Goal: Transaction & Acquisition: Purchase product/service

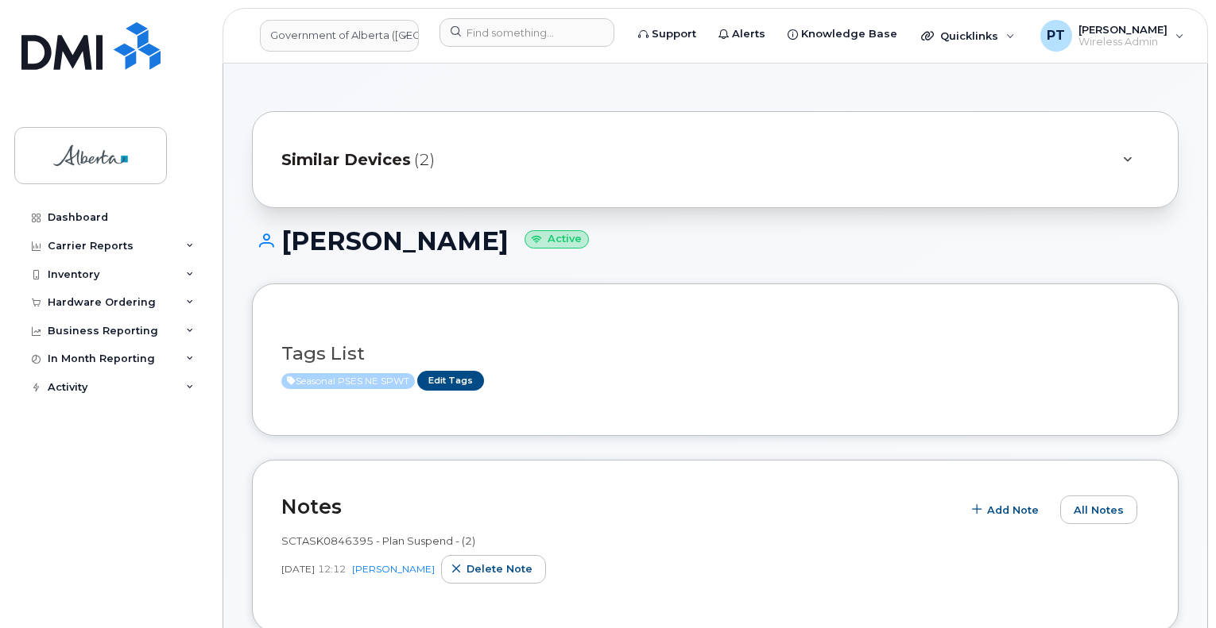
scroll to position [556, 0]
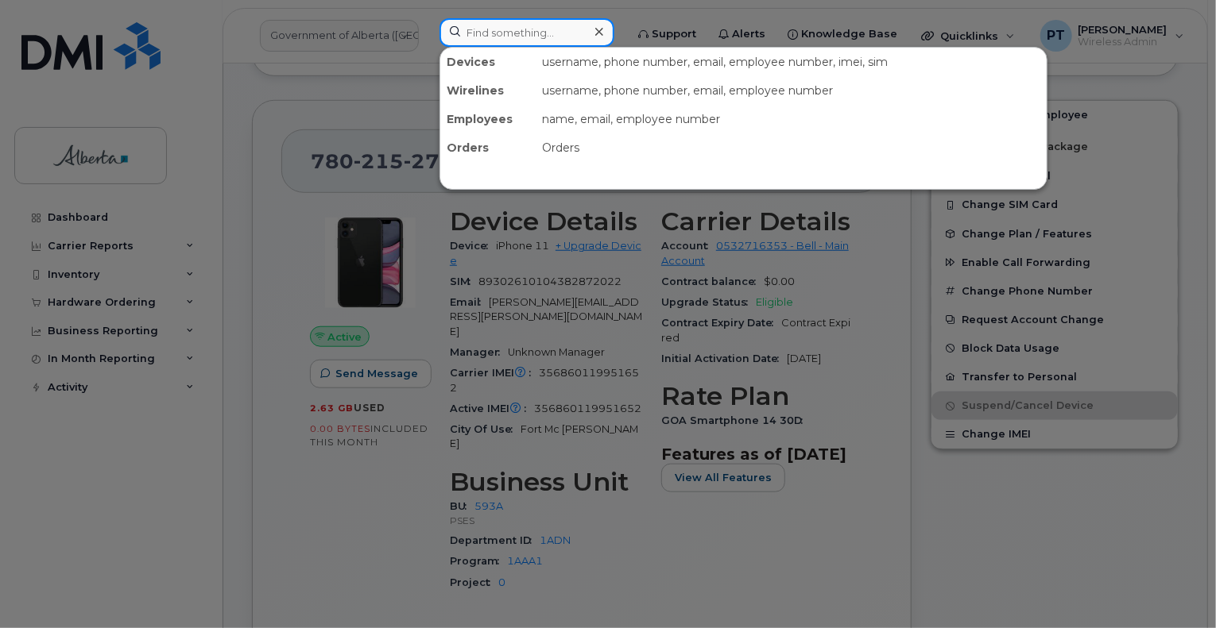
click at [499, 30] on input at bounding box center [526, 32] width 175 height 29
paste input "5873857388"
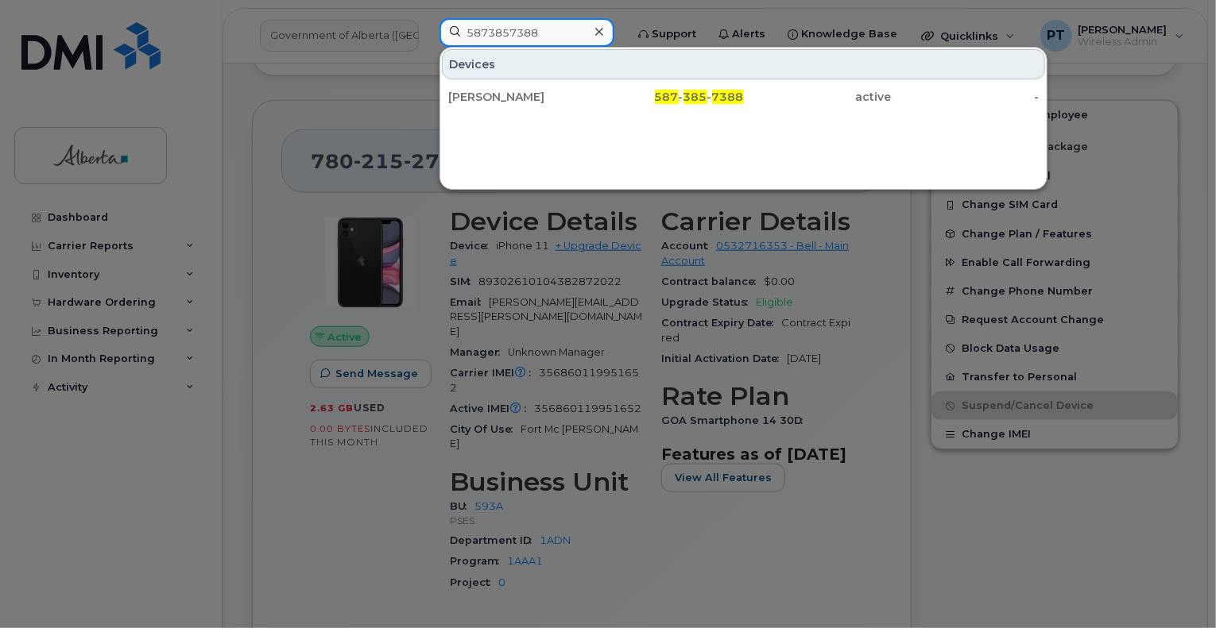
type input "5873857388"
click at [481, 93] on div "Mary Ludwig" at bounding box center [522, 97] width 148 height 16
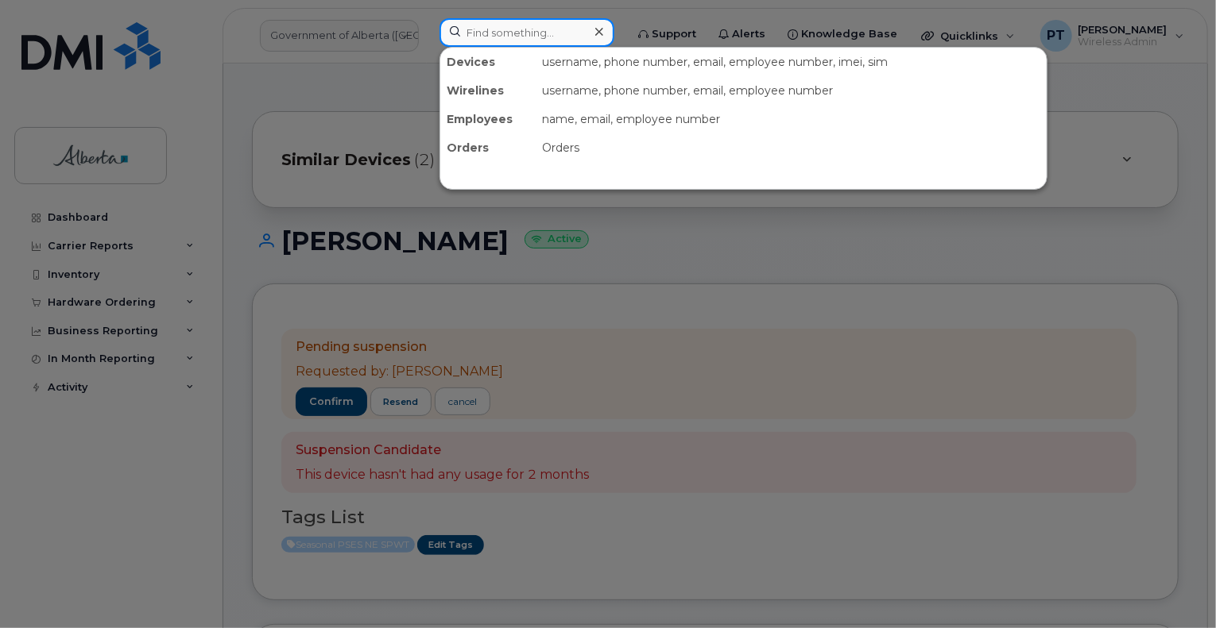
click at [508, 39] on input at bounding box center [526, 32] width 175 height 29
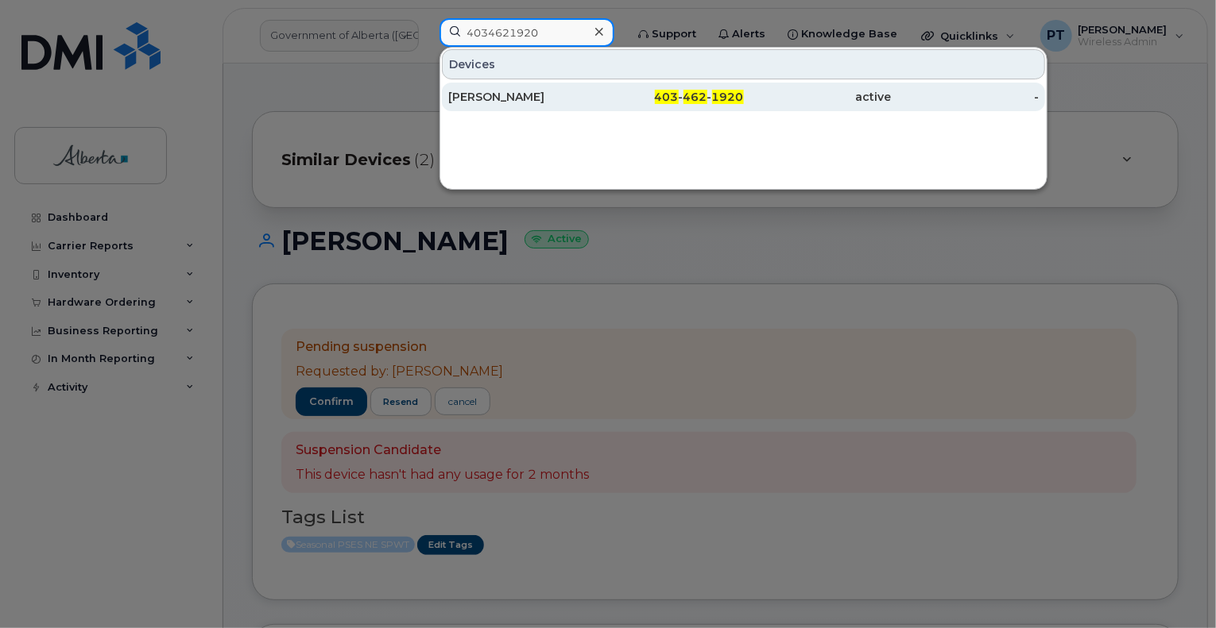
type input "4034621920"
click at [470, 92] on div "Alix Stott" at bounding box center [522, 97] width 148 height 16
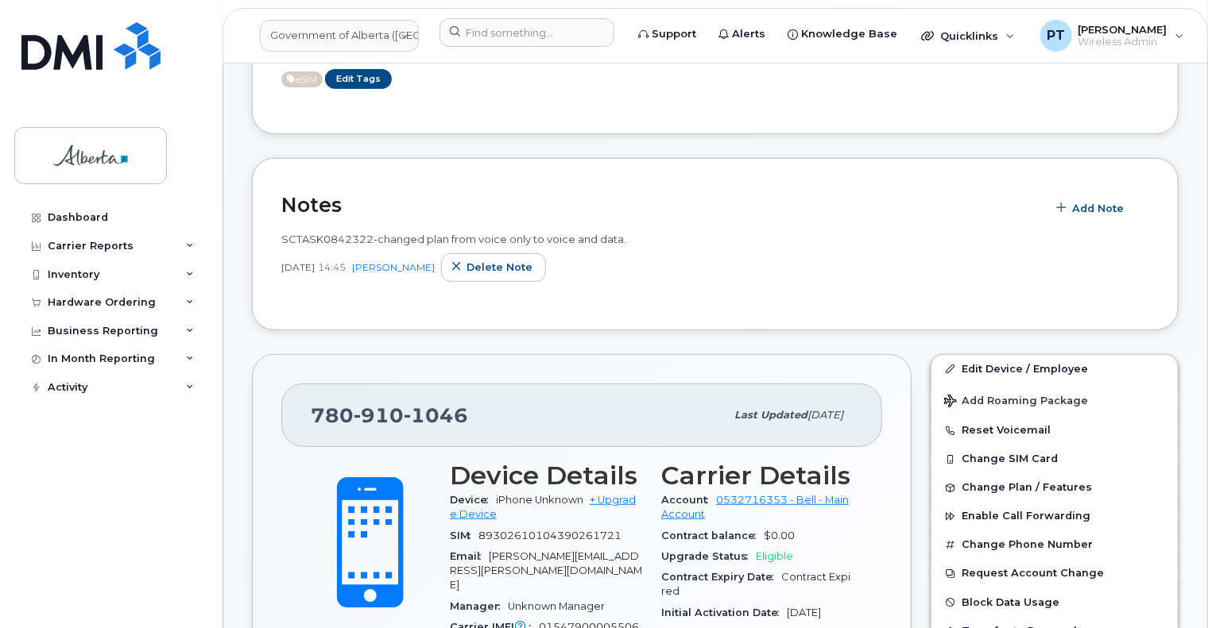
scroll to position [238, 0]
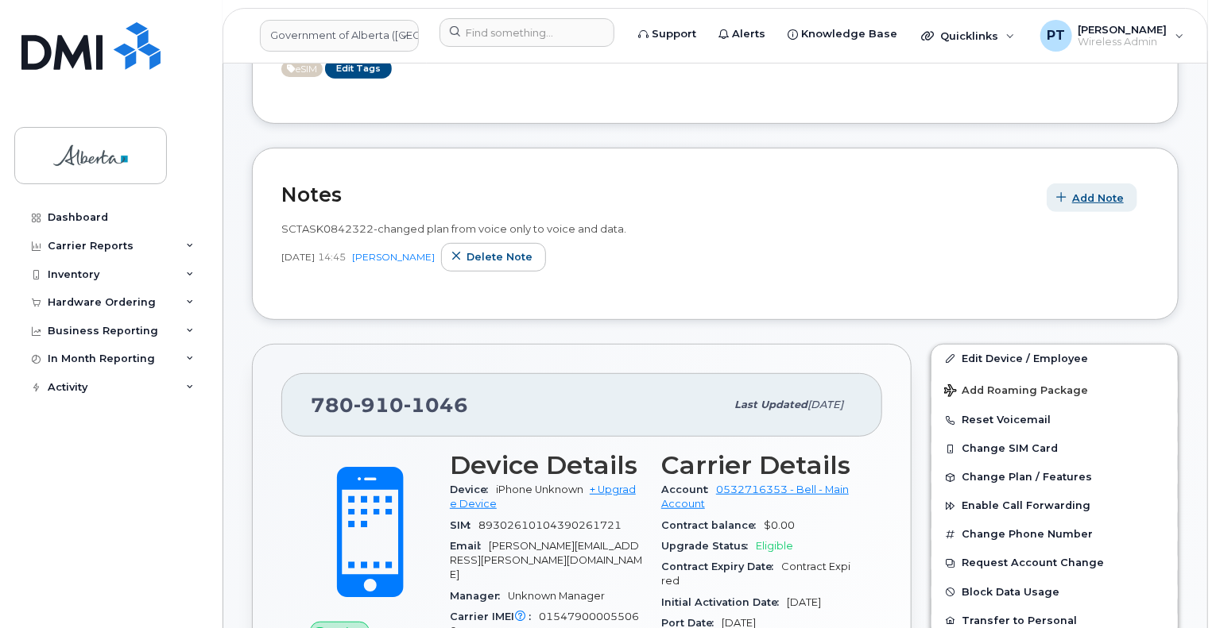
click at [1094, 187] on button "Add Note" at bounding box center [1091, 198] width 91 height 29
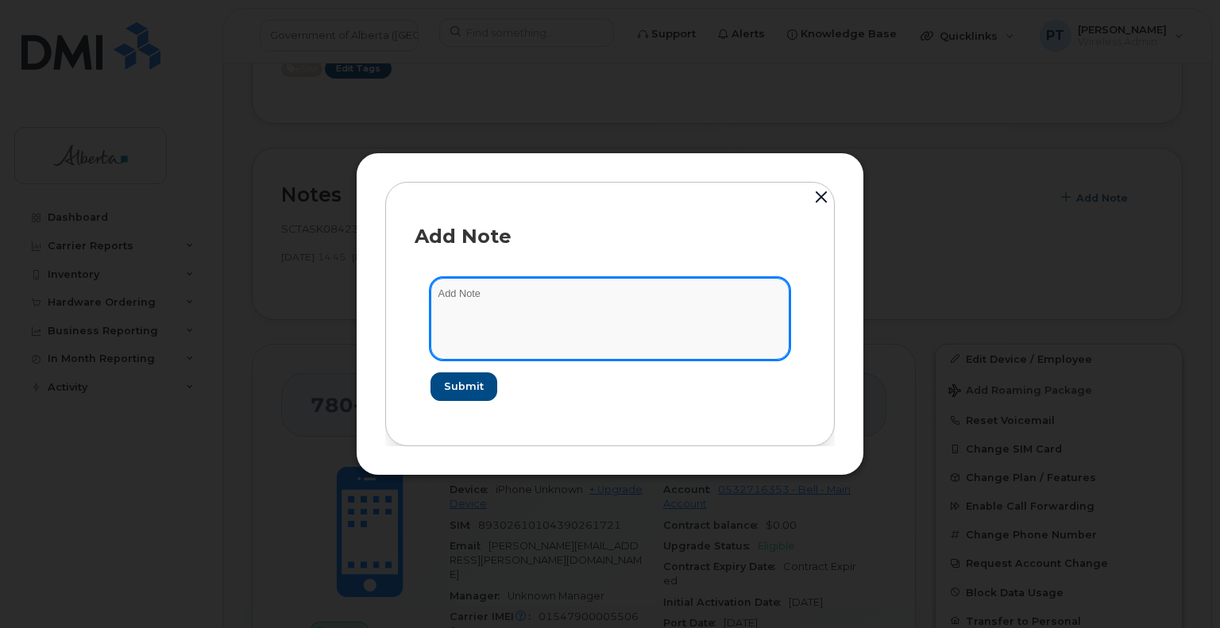
click at [480, 292] on textarea at bounding box center [610, 318] width 359 height 81
paste textarea "SCTASK0842322 Device Plan New - 7809101046 DO NOT DELETE - BEING REASSIGNED to …"
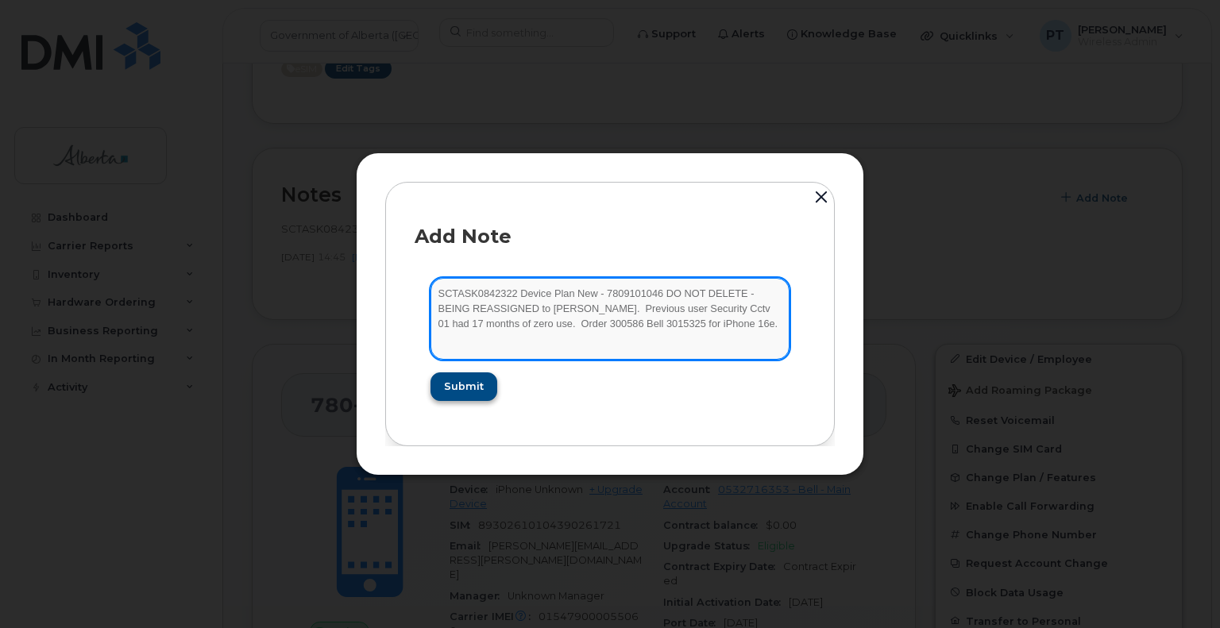
type textarea "SCTASK0842322 Device Plan New - 7809101046 DO NOT DELETE - BEING REASSIGNED to …"
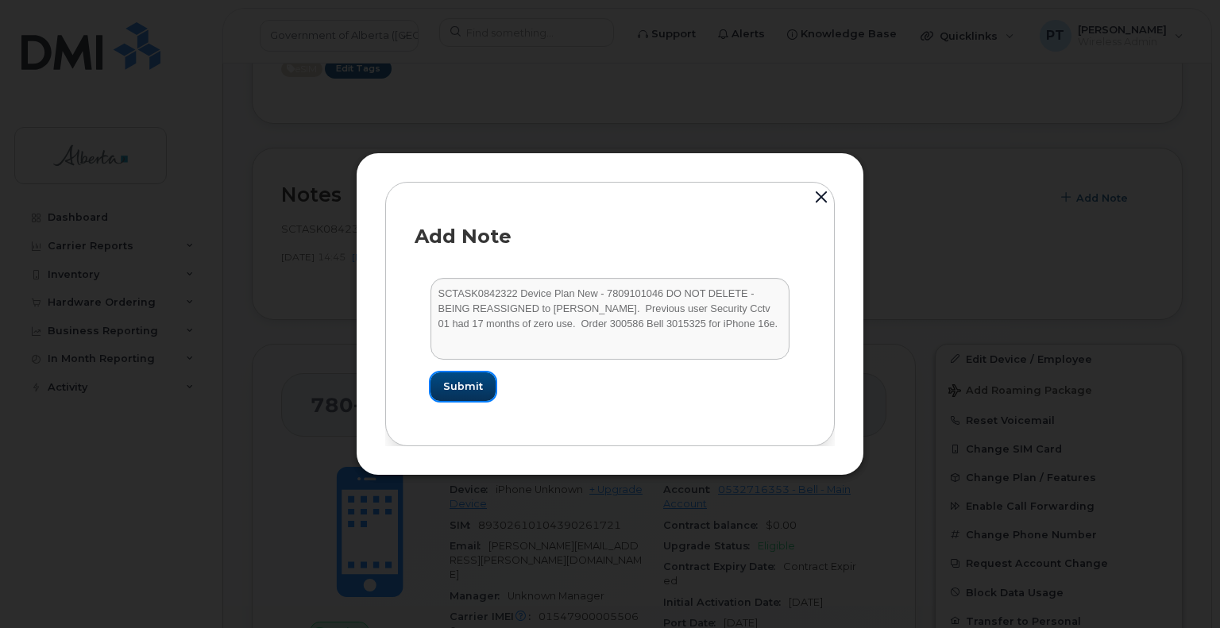
click at [460, 390] on span "Submit" at bounding box center [463, 386] width 40 height 15
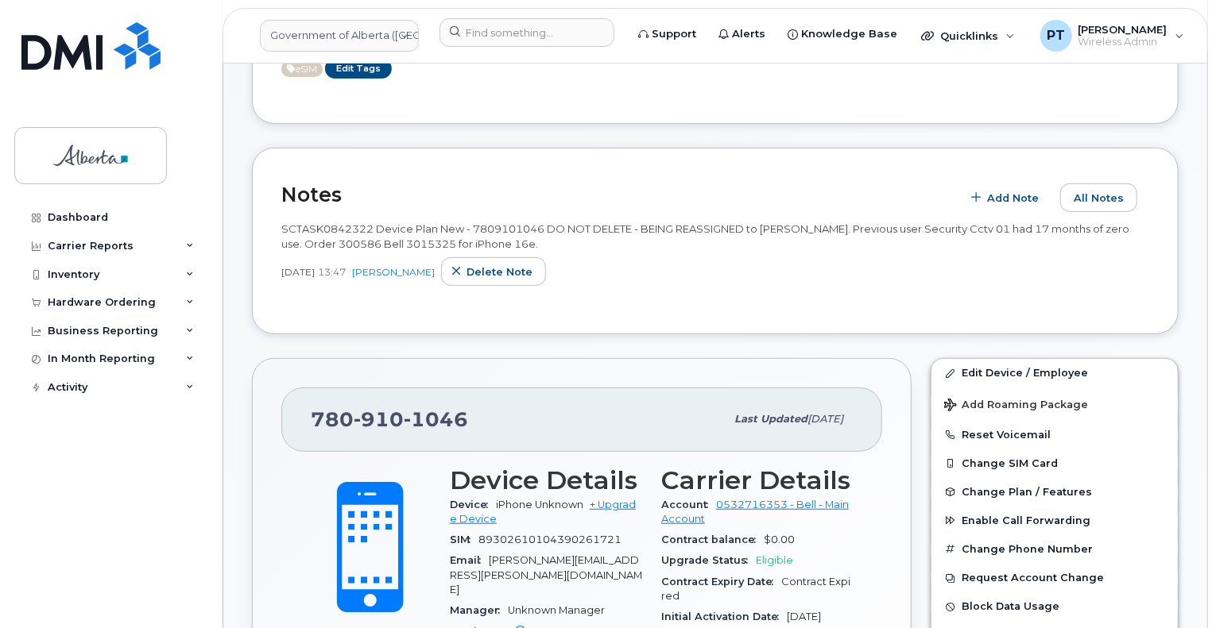
scroll to position [477, 0]
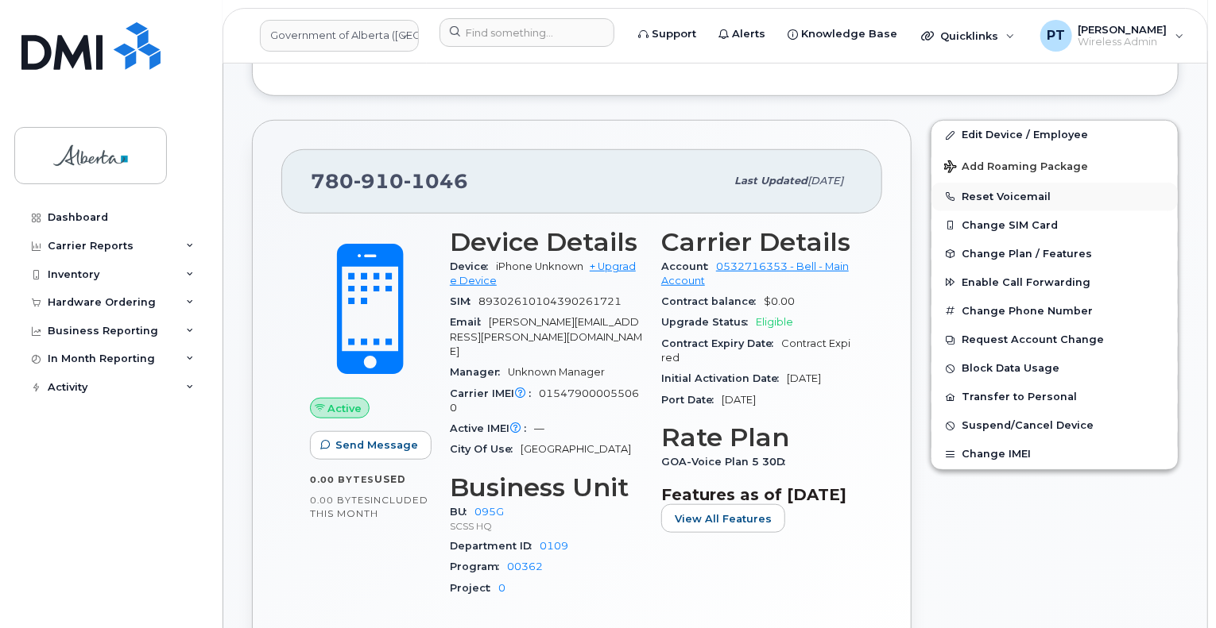
click at [964, 197] on button "Reset Voicemail" at bounding box center [1054, 197] width 246 height 29
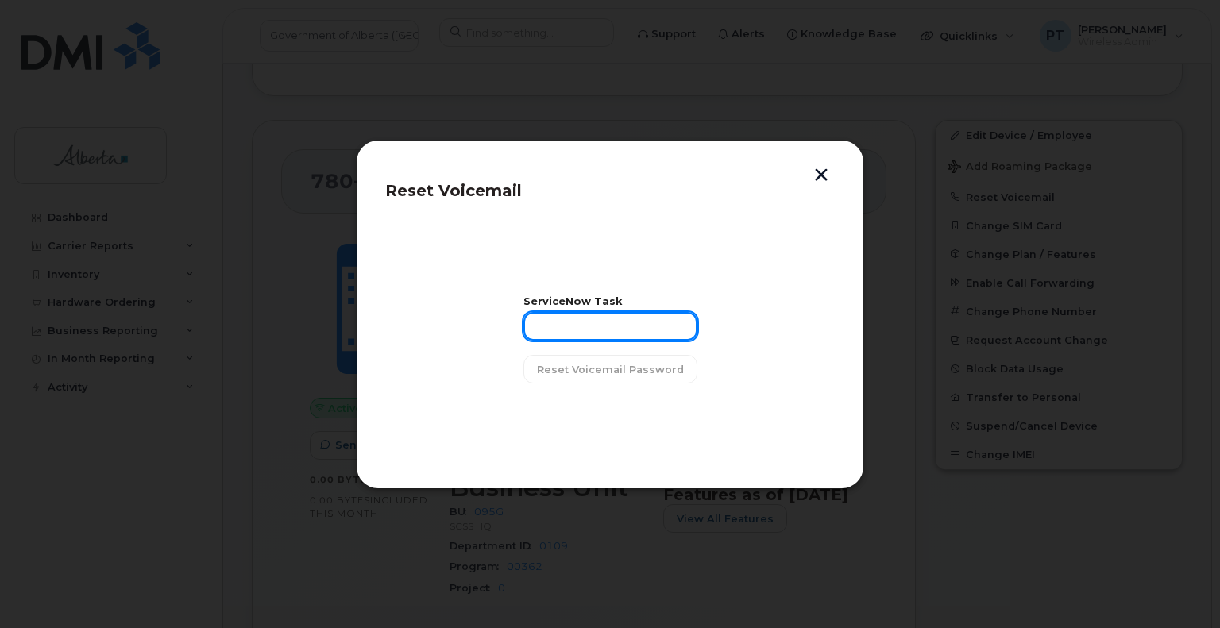
click at [575, 317] on input "text" at bounding box center [611, 326] width 174 height 29
click at [572, 331] on input "text" at bounding box center [611, 326] width 174 height 29
paste input "SCTASK0842322"
type input "SCTASK0842322"
click at [614, 369] on span "Reset Voicemail Password" at bounding box center [610, 369] width 147 height 15
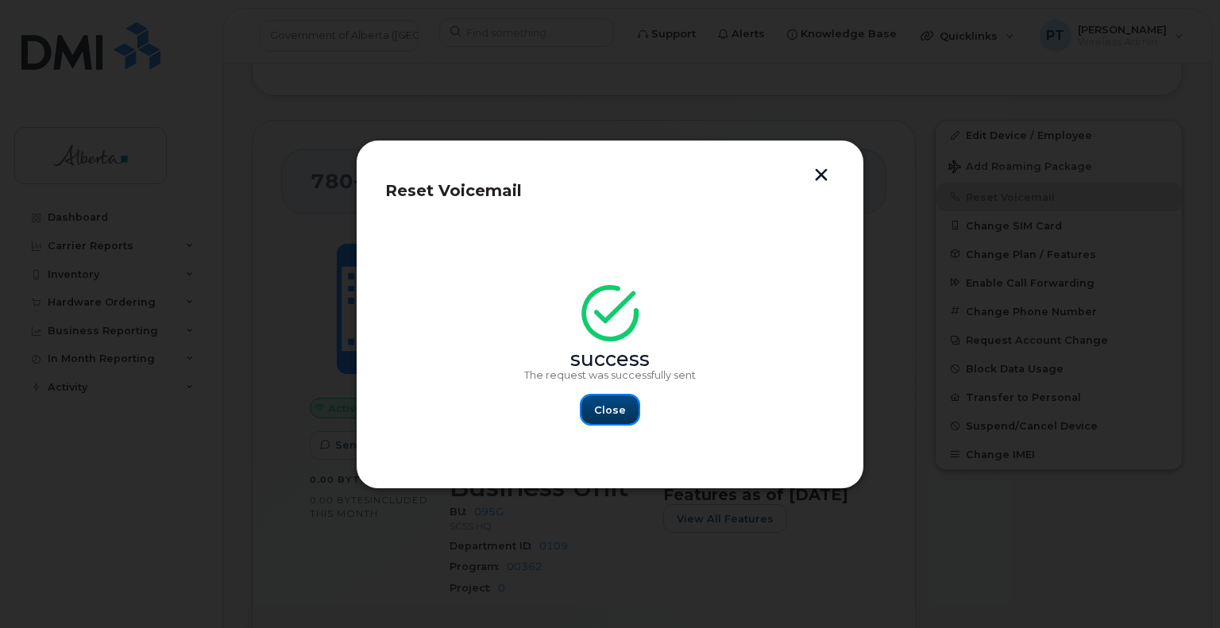
click at [602, 409] on span "Close" at bounding box center [610, 410] width 32 height 15
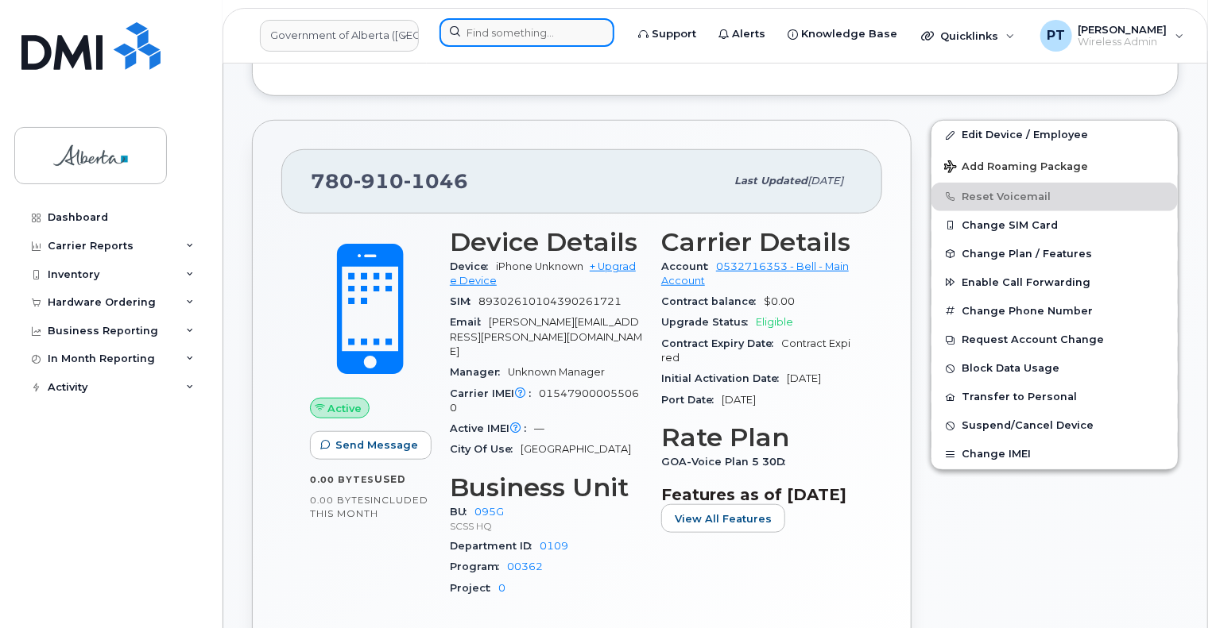
click at [484, 33] on input at bounding box center [526, 32] width 175 height 29
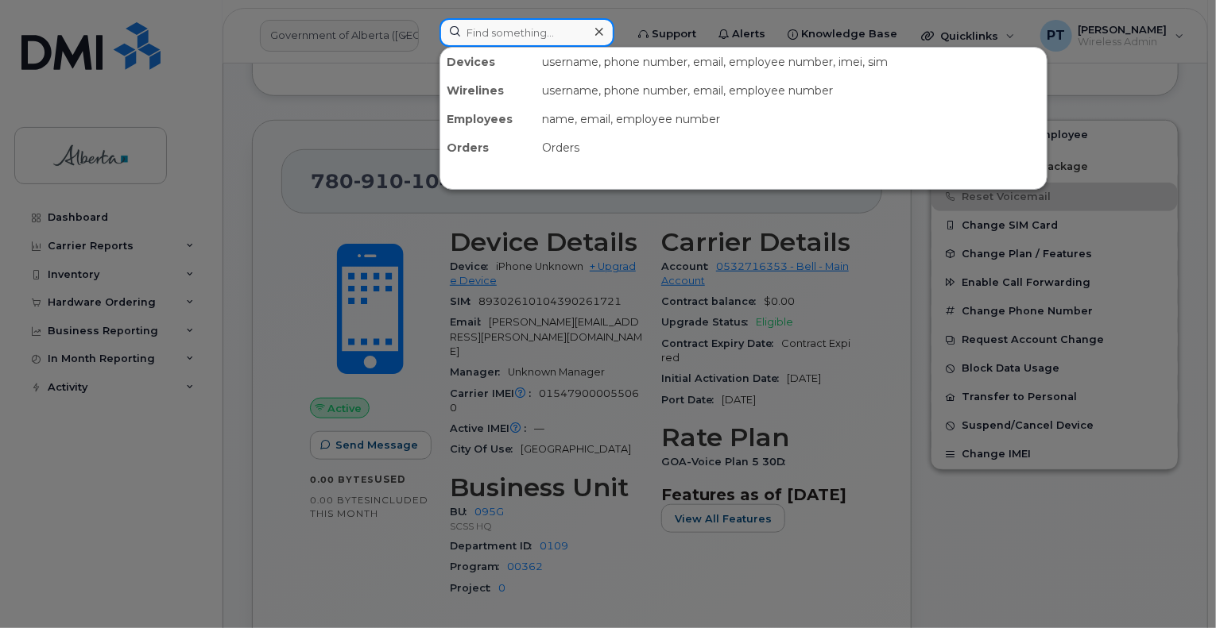
click at [484, 33] on input at bounding box center [526, 32] width 175 height 29
click at [481, 35] on input at bounding box center [526, 32] width 175 height 29
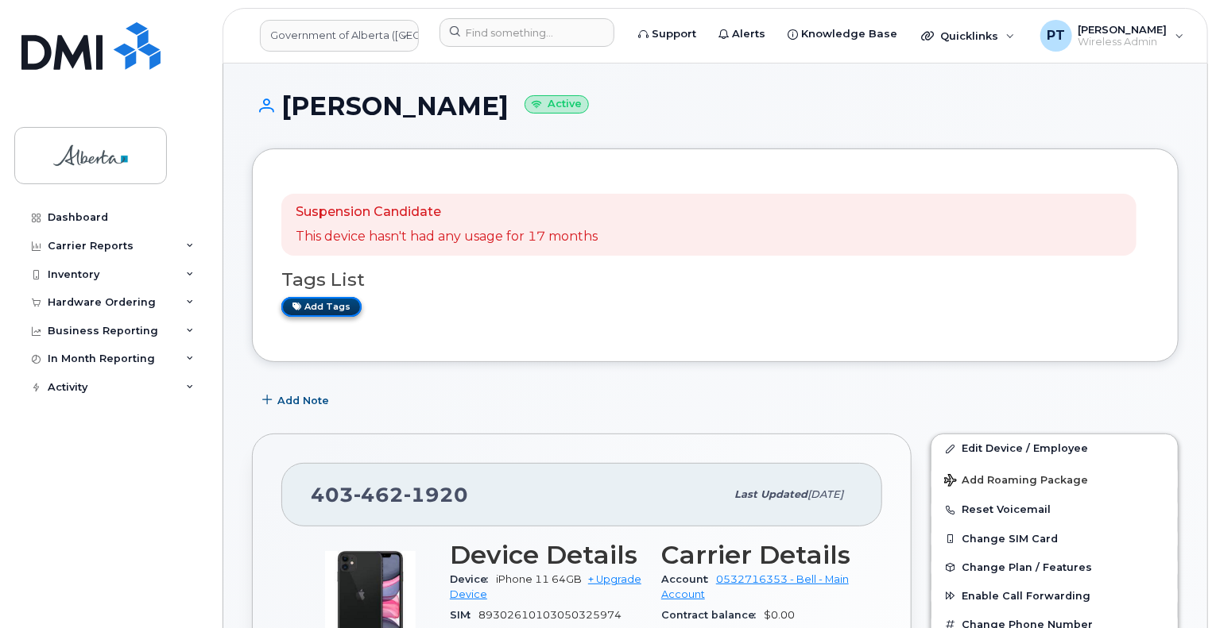
click at [327, 307] on link "Add tags" at bounding box center [321, 307] width 80 height 20
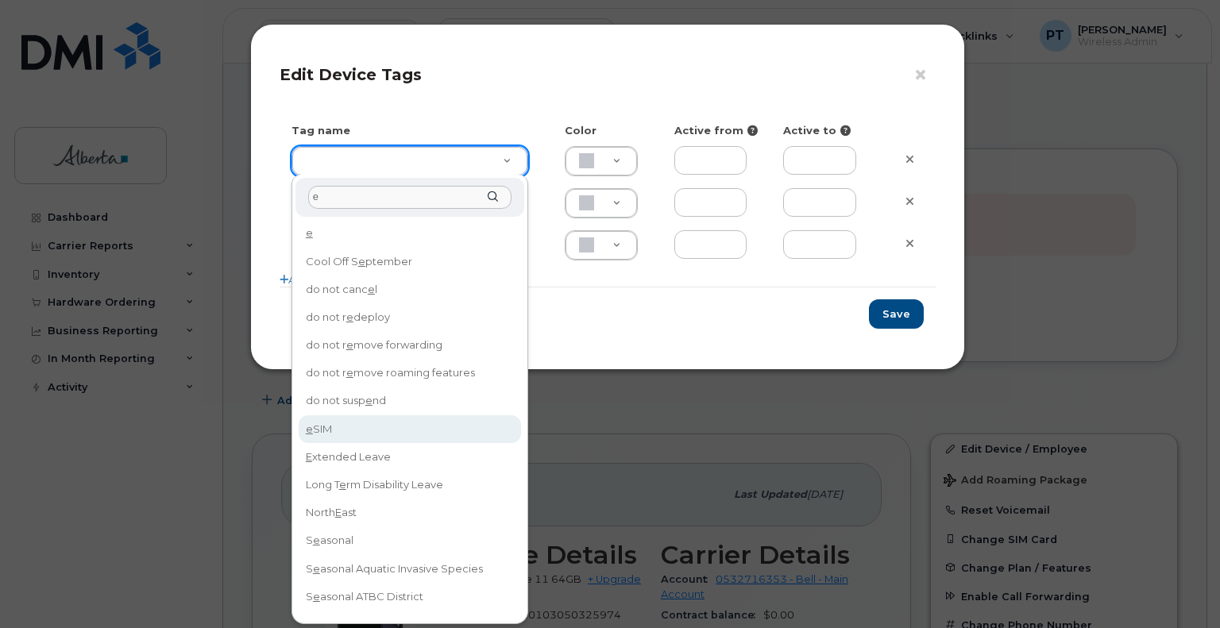
type input "e"
type input "eSIM"
type input "D6CDC1"
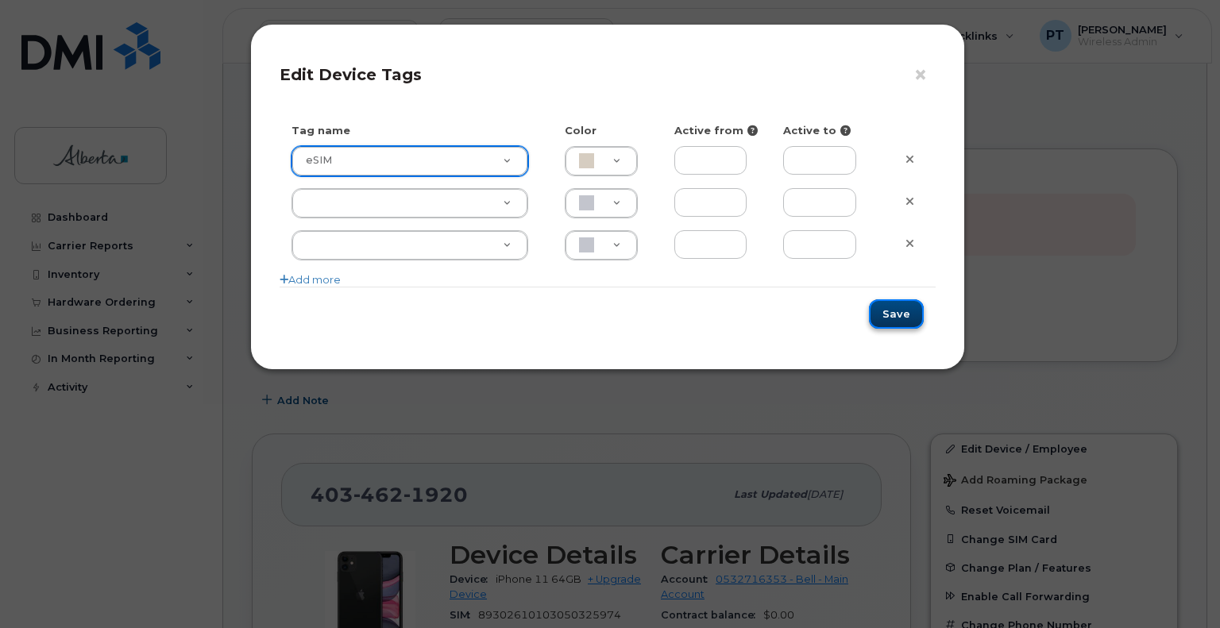
click at [901, 306] on button "Save" at bounding box center [896, 314] width 55 height 29
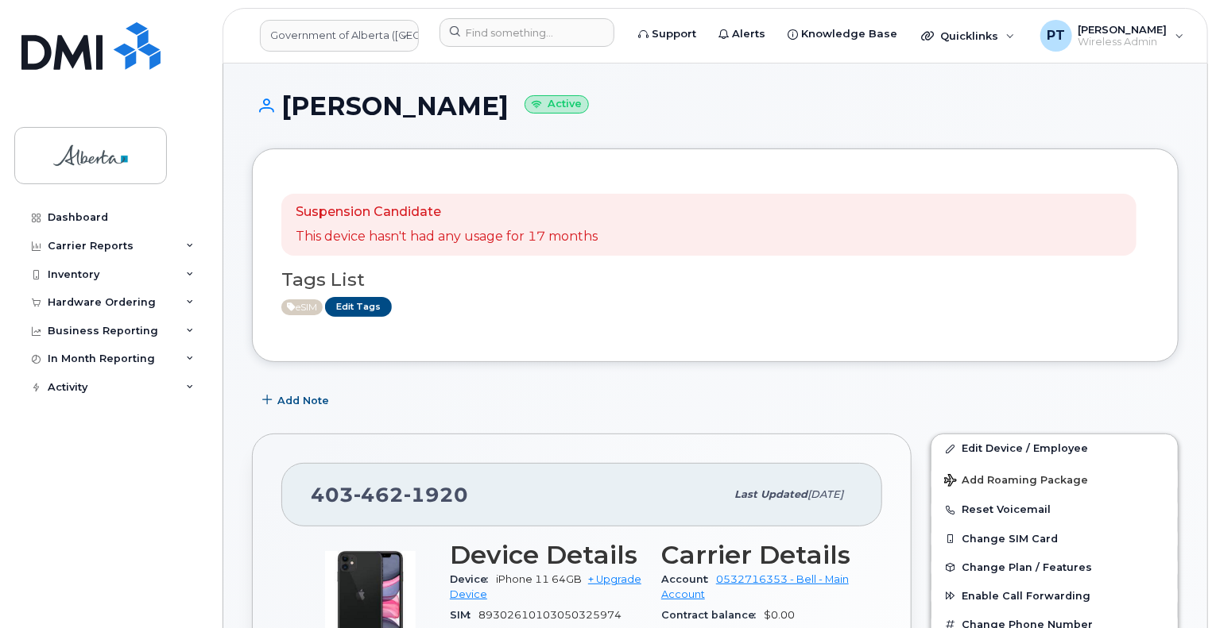
click at [699, 403] on div "Add Note" at bounding box center [715, 400] width 926 height 29
click at [302, 404] on span "Add Note" at bounding box center [303, 400] width 52 height 15
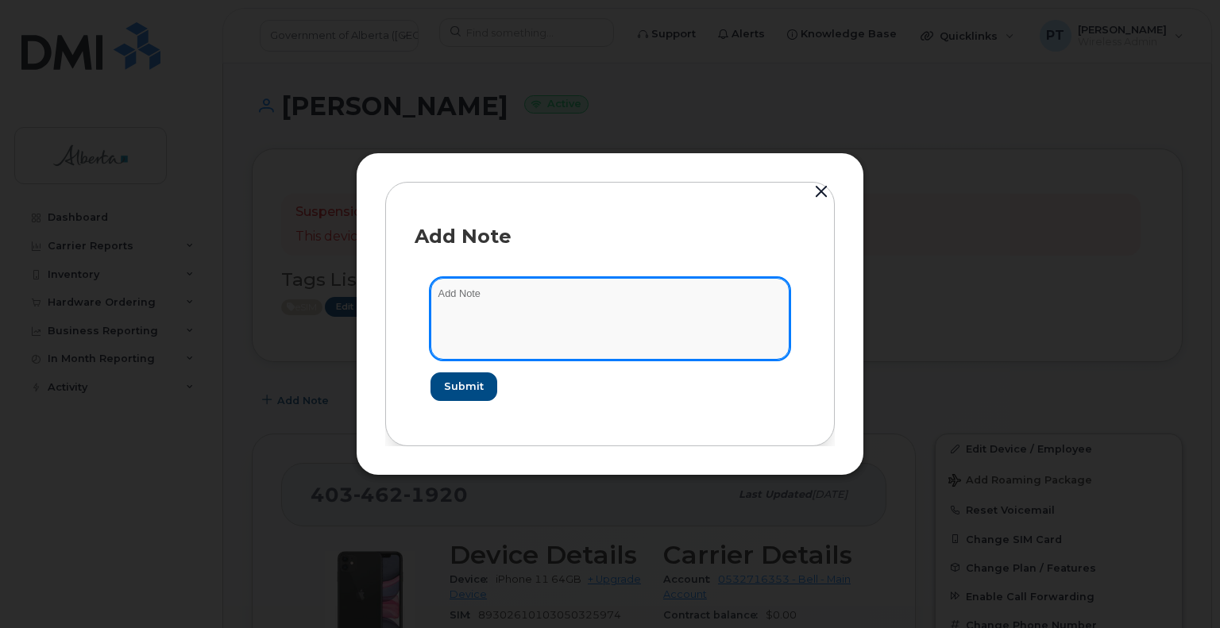
click at [456, 290] on textarea at bounding box center [610, 318] width 359 height 81
paste textarea "SCTASK0843569 4034621920 DO NOT DELETE - BEING REASSIGNED to Clement Alari. Pre…"
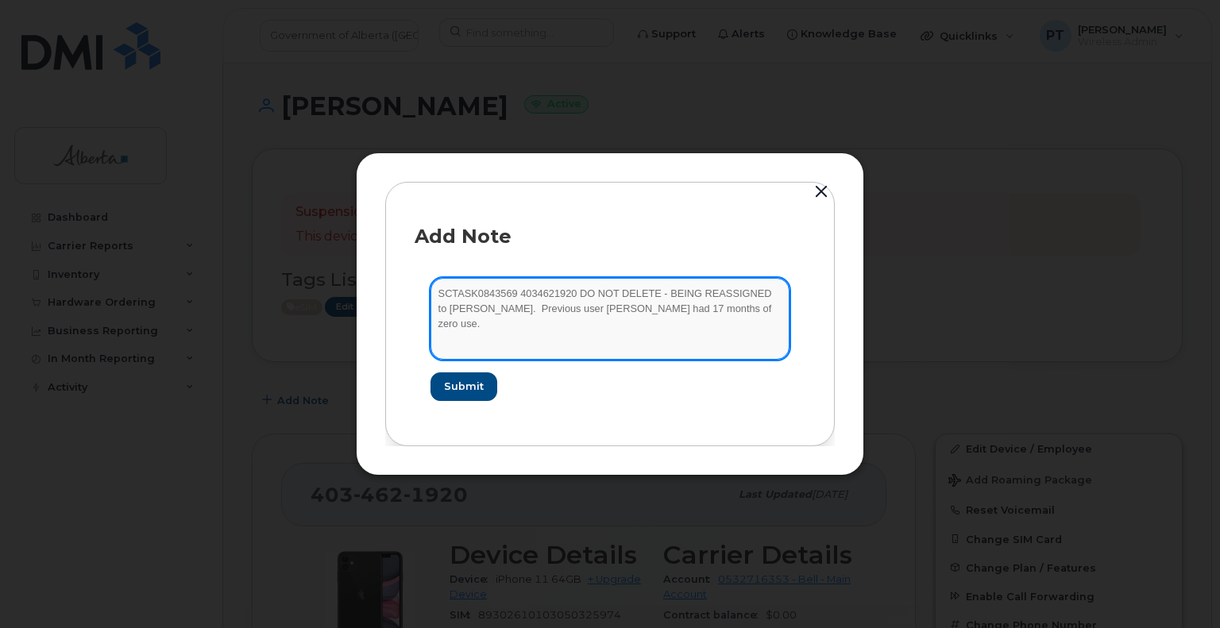
click at [514, 292] on textarea "SCTASK0843569 4034621920 DO NOT DELETE - BEING REASSIGNED to Clement Alari. Pre…" at bounding box center [610, 318] width 359 height 81
type textarea "SCTASK0843569 Plan New - 4034621920 DO NOT DELETE - BEING REASSIGNED to Clement…"
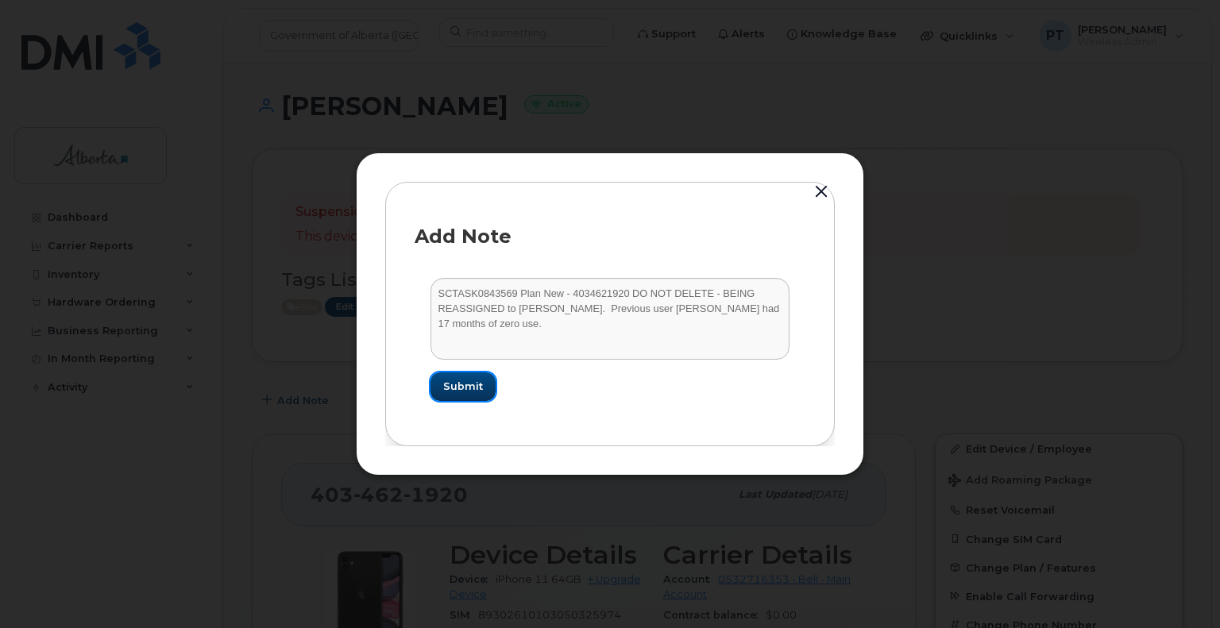
click at [475, 388] on span "Submit" at bounding box center [463, 386] width 40 height 15
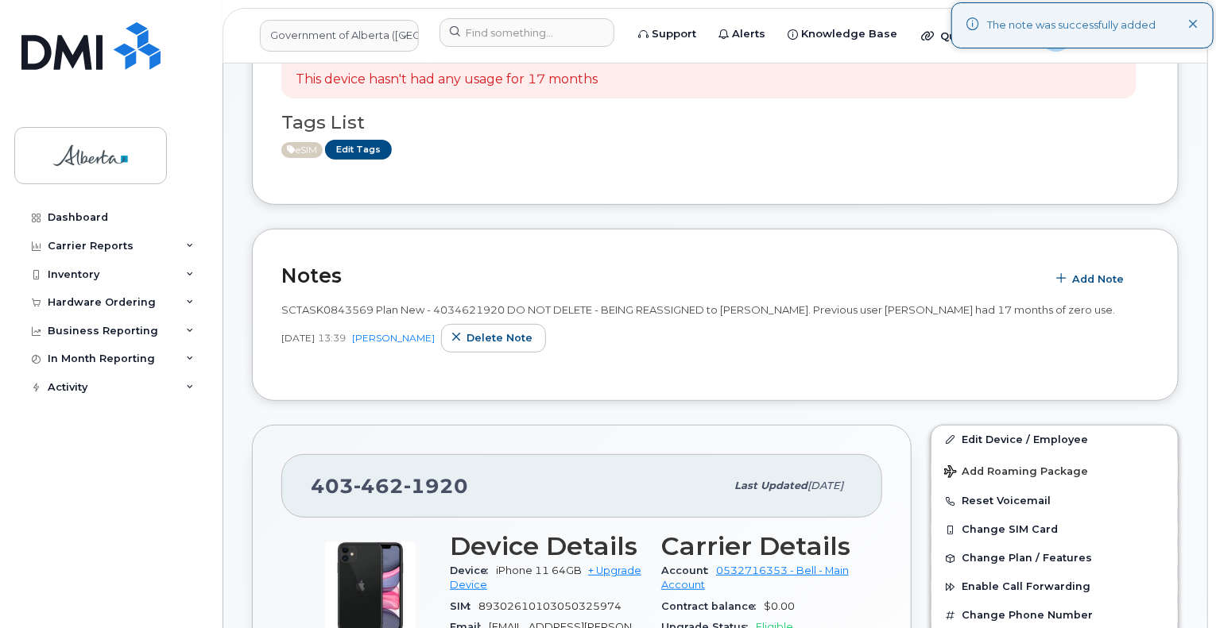
scroll to position [159, 0]
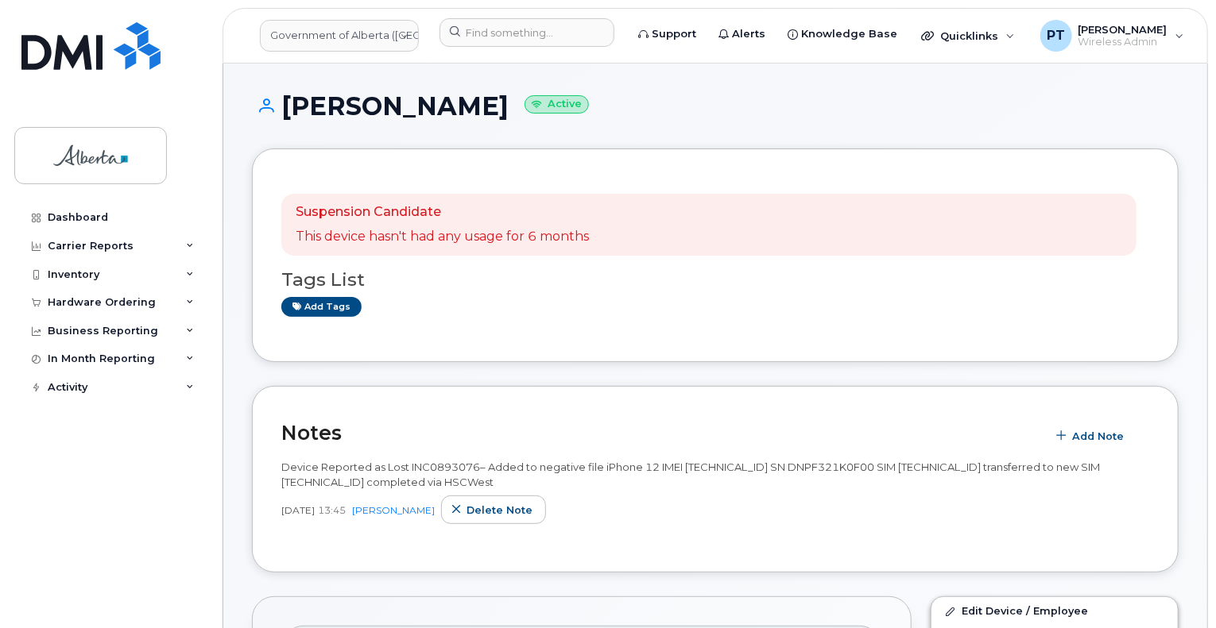
click at [907, 334] on div "Suspension Candidate This device hasn't had any usage for 6 months Tags List Ad…" at bounding box center [715, 256] width 926 height 214
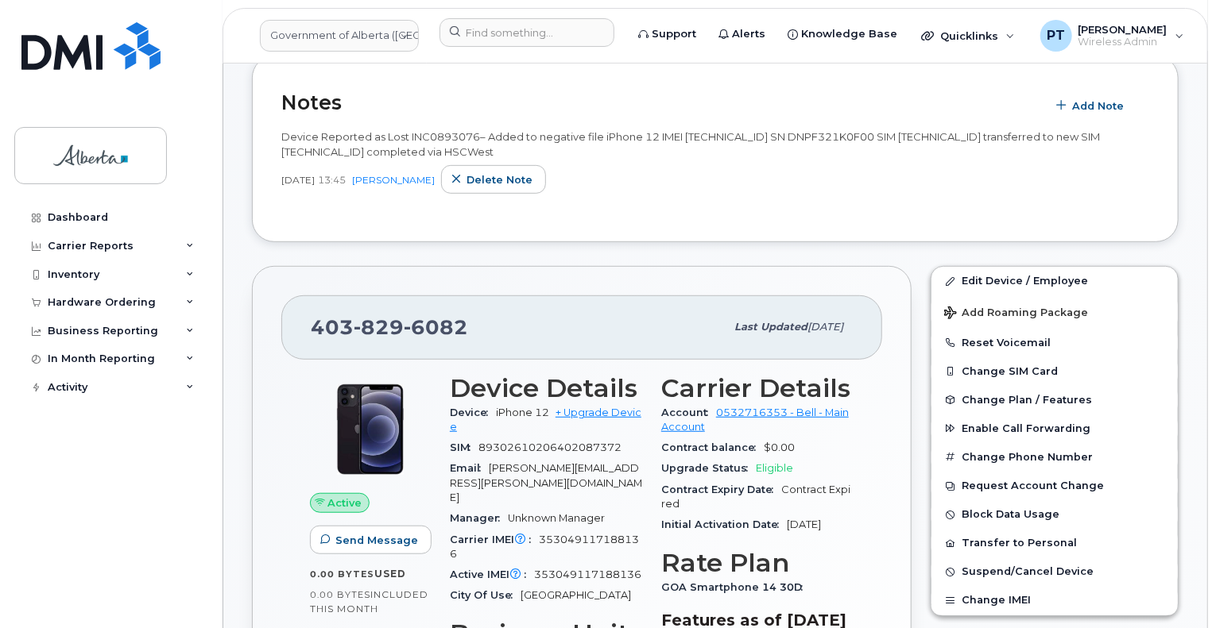
scroll to position [397, 0]
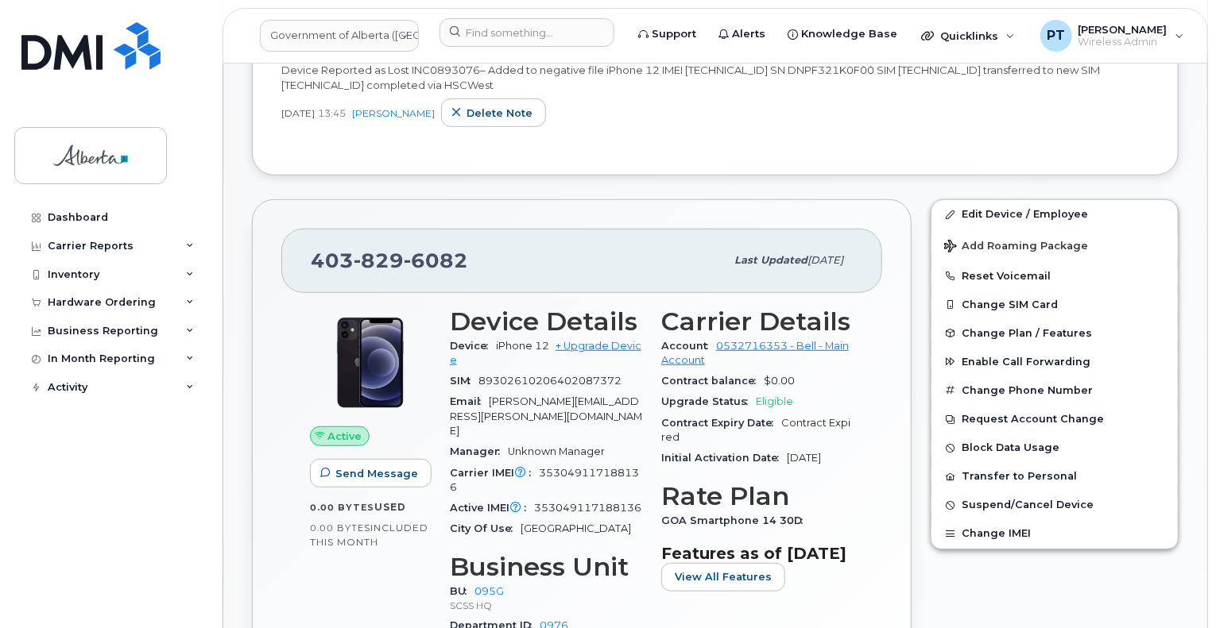
click at [464, 253] on div "[PHONE_NUMBER]" at bounding box center [518, 260] width 414 height 33
drag, startPoint x: 465, startPoint y: 255, endPoint x: 297, endPoint y: 249, distance: 167.7
click at [297, 249] on div "[PHONE_NUMBER] Last updated [DATE]" at bounding box center [581, 261] width 601 height 64
copy span "403 829 6082"
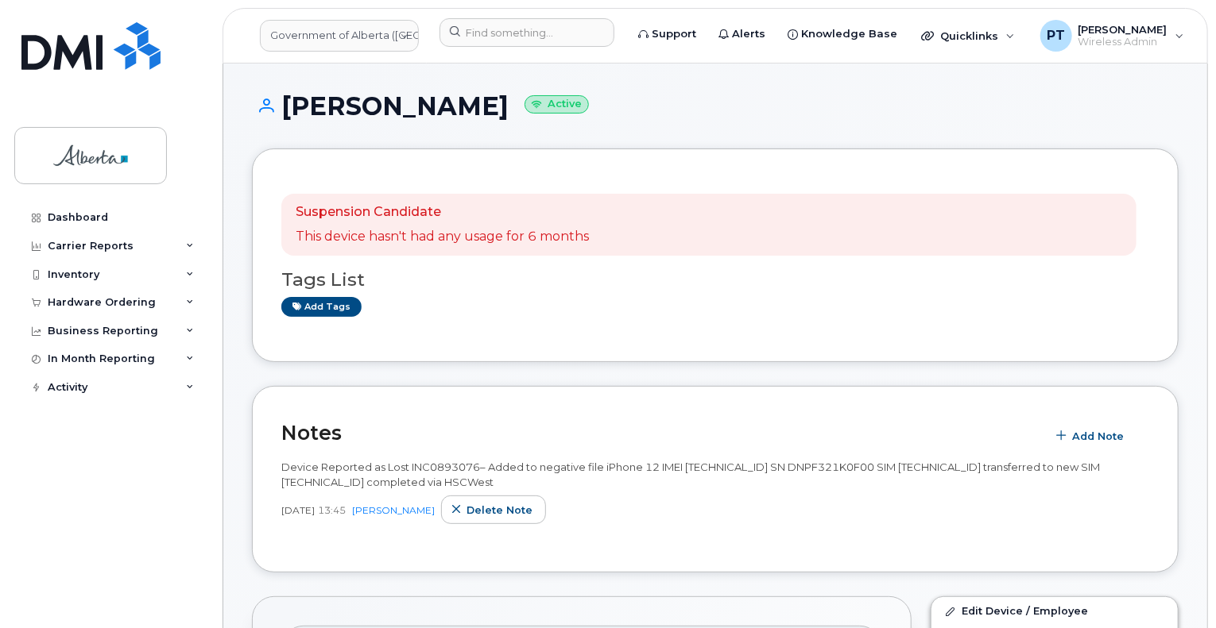
scroll to position [238, 0]
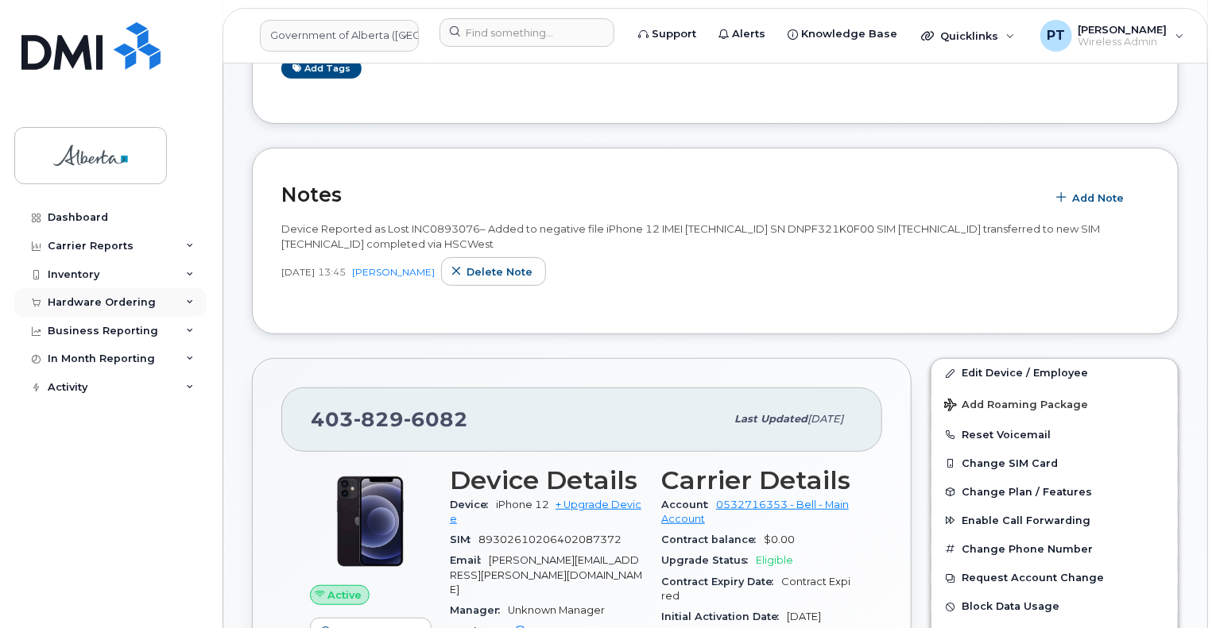
click at [83, 302] on div "Hardware Ordering" at bounding box center [102, 302] width 108 height 13
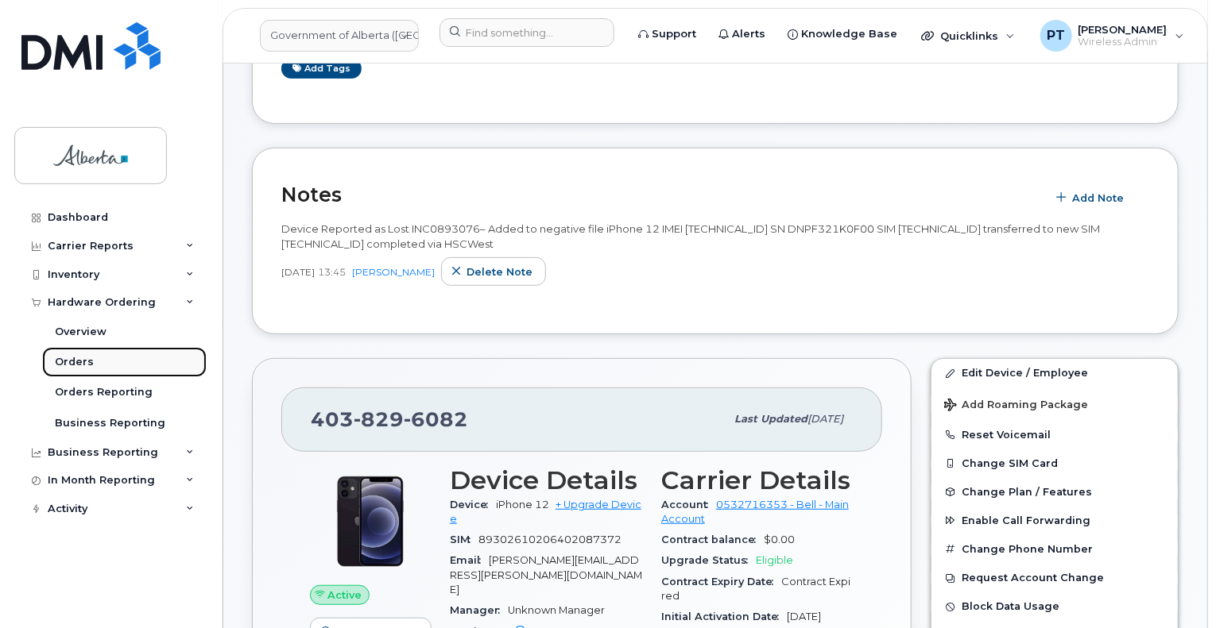
click at [75, 359] on div "Orders" at bounding box center [74, 362] width 39 height 14
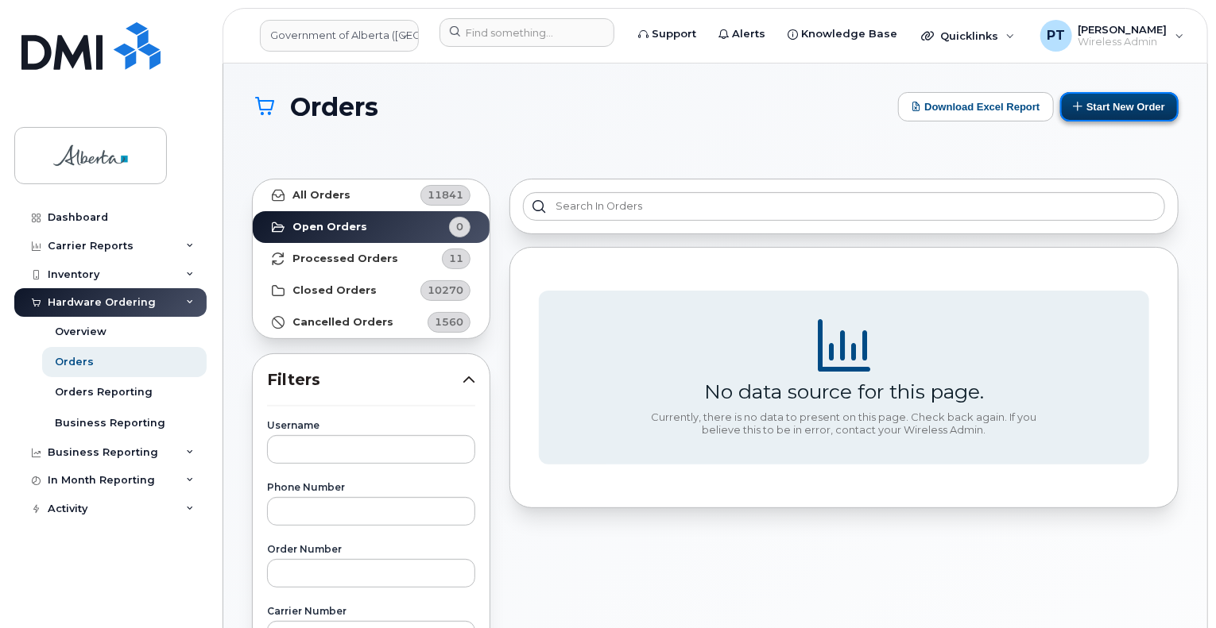
click at [1108, 110] on button "Start New Order" at bounding box center [1119, 106] width 118 height 29
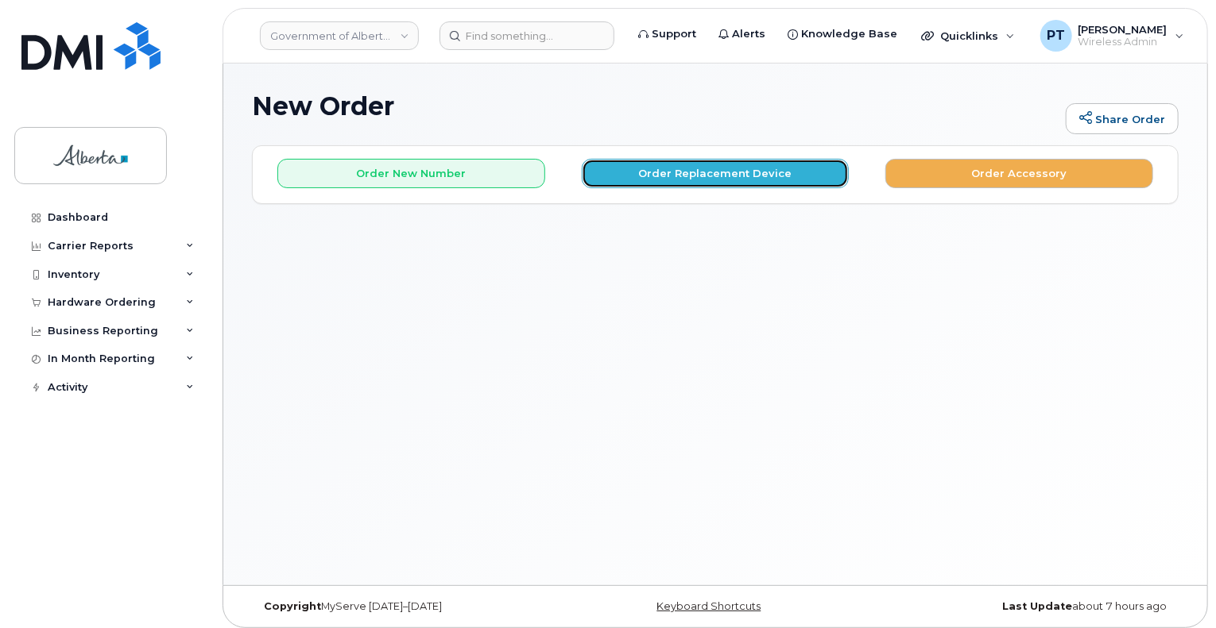
click at [648, 179] on button "Order Replacement Device" at bounding box center [716, 173] width 268 height 29
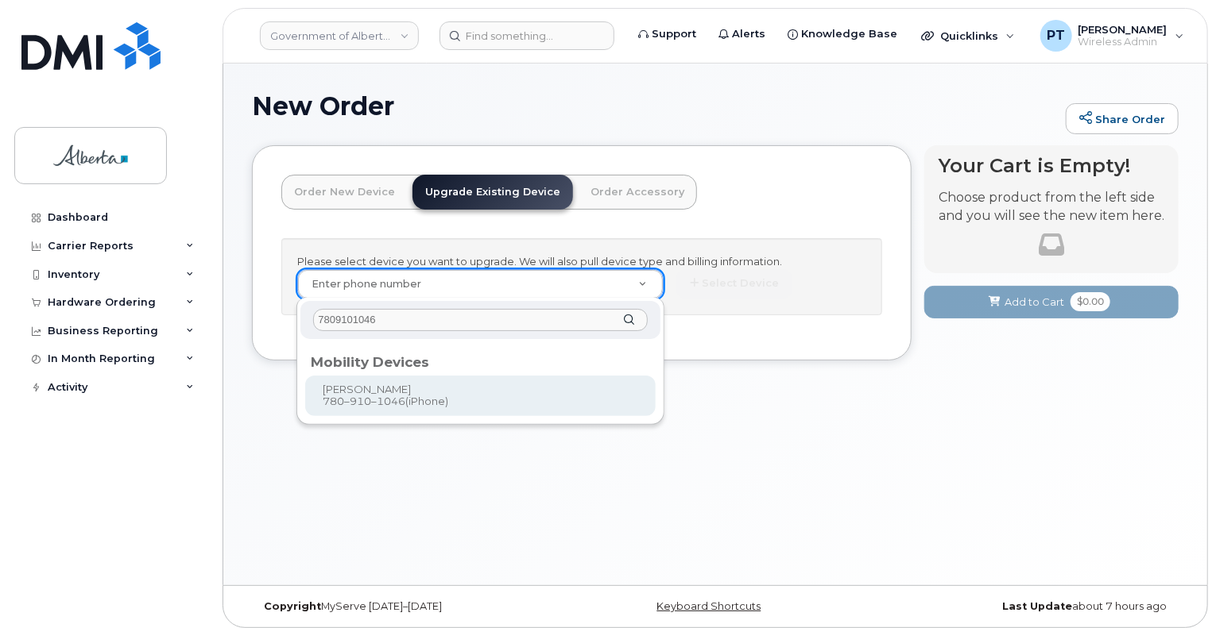
type input "7809101046"
type input "804158"
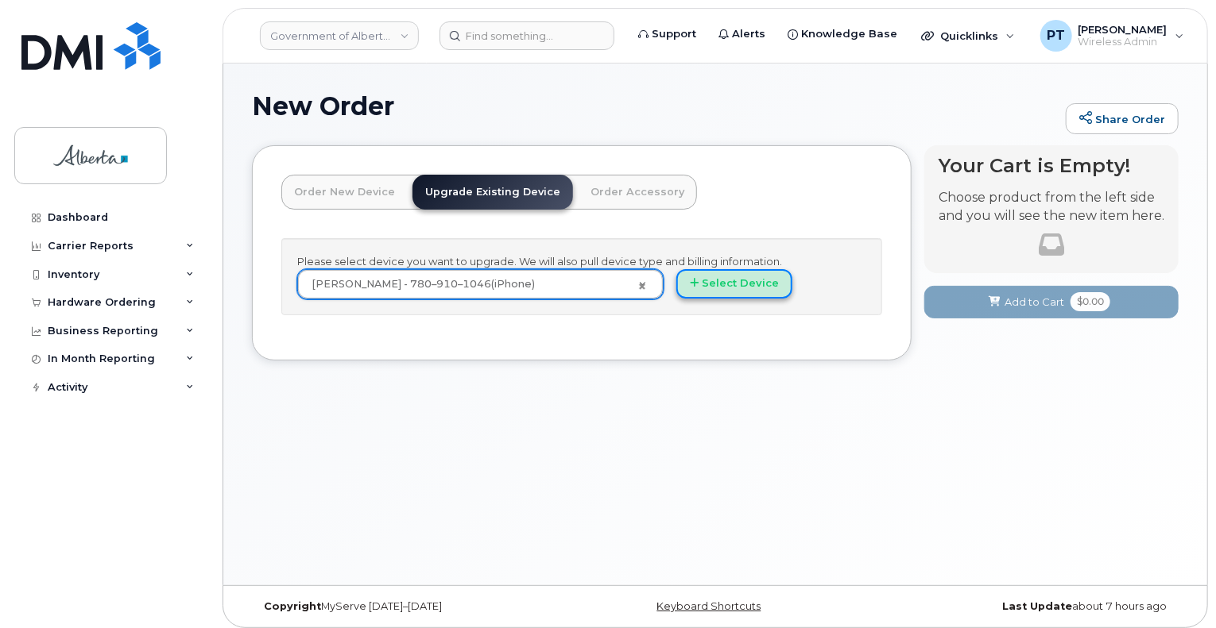
click at [706, 275] on button "Select Device" at bounding box center [734, 283] width 116 height 29
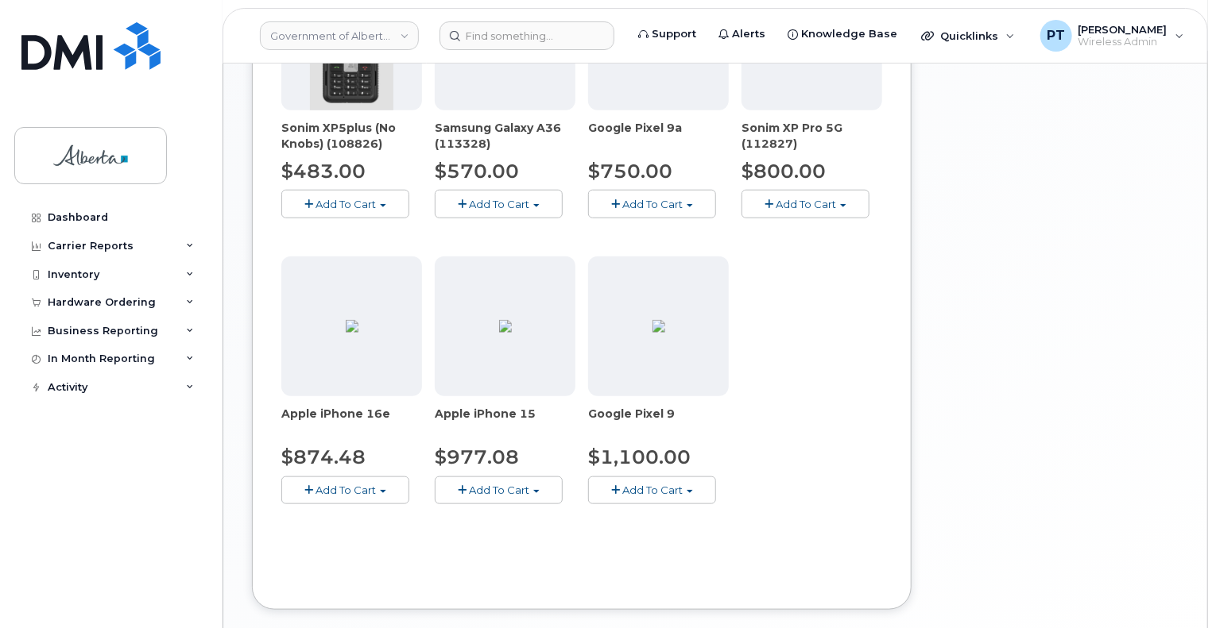
scroll to position [636, 0]
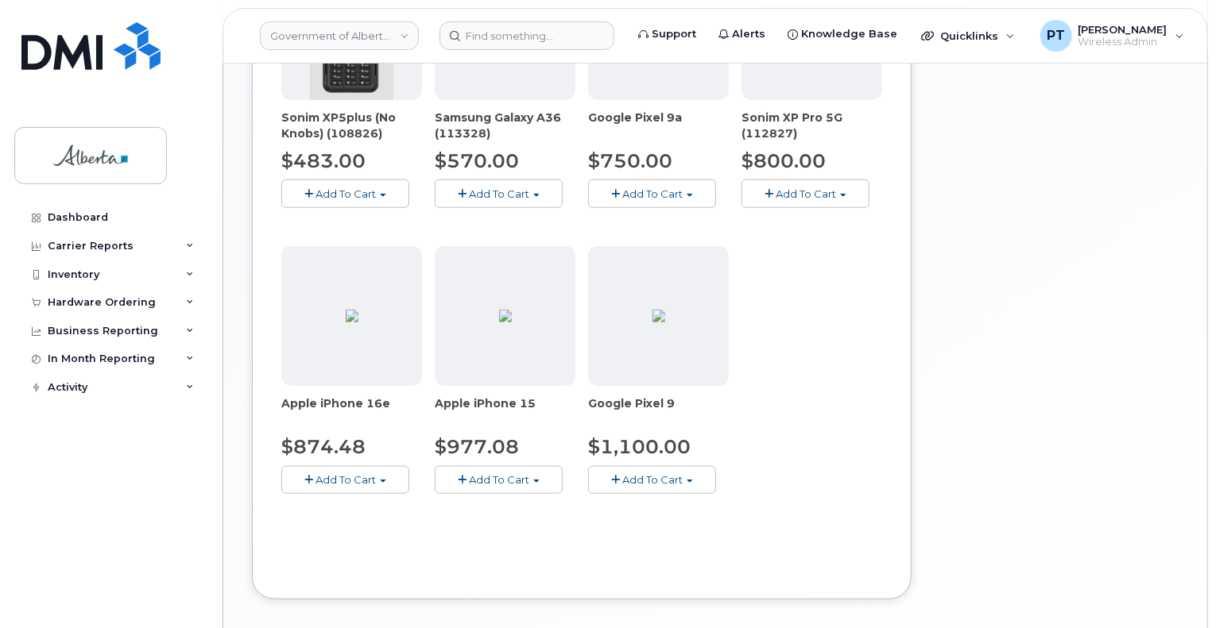
click at [322, 482] on span "Add To Cart" at bounding box center [345, 479] width 60 height 13
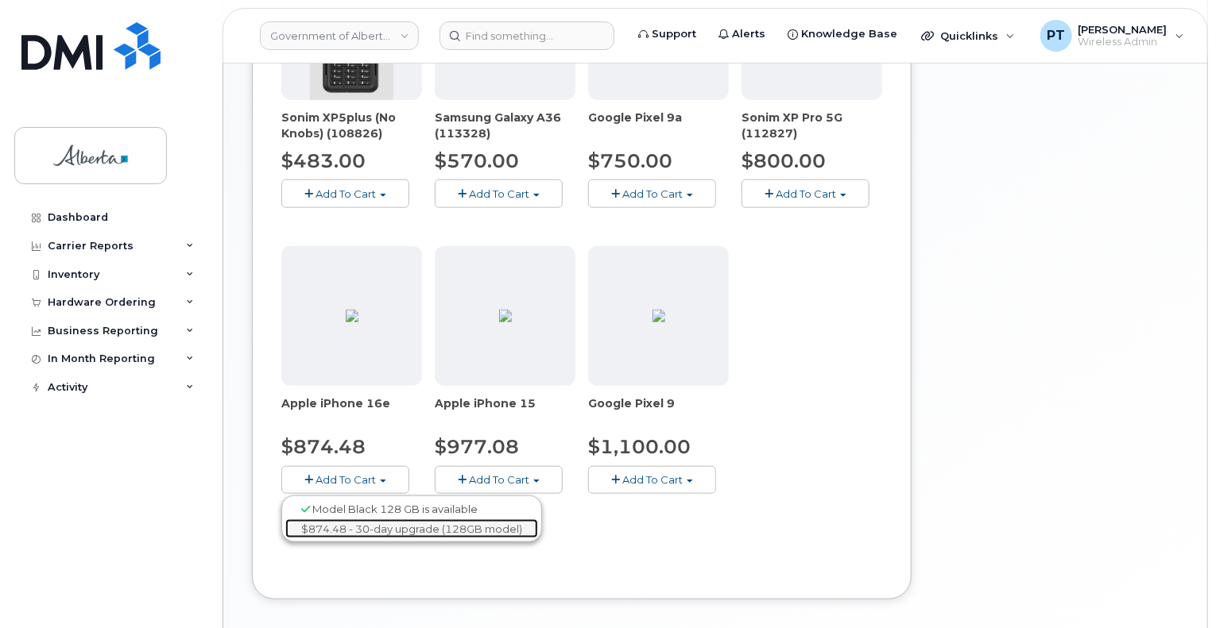
click at [335, 521] on link "$874.48 - 30-day upgrade (128GB model)" at bounding box center [411, 530] width 253 height 20
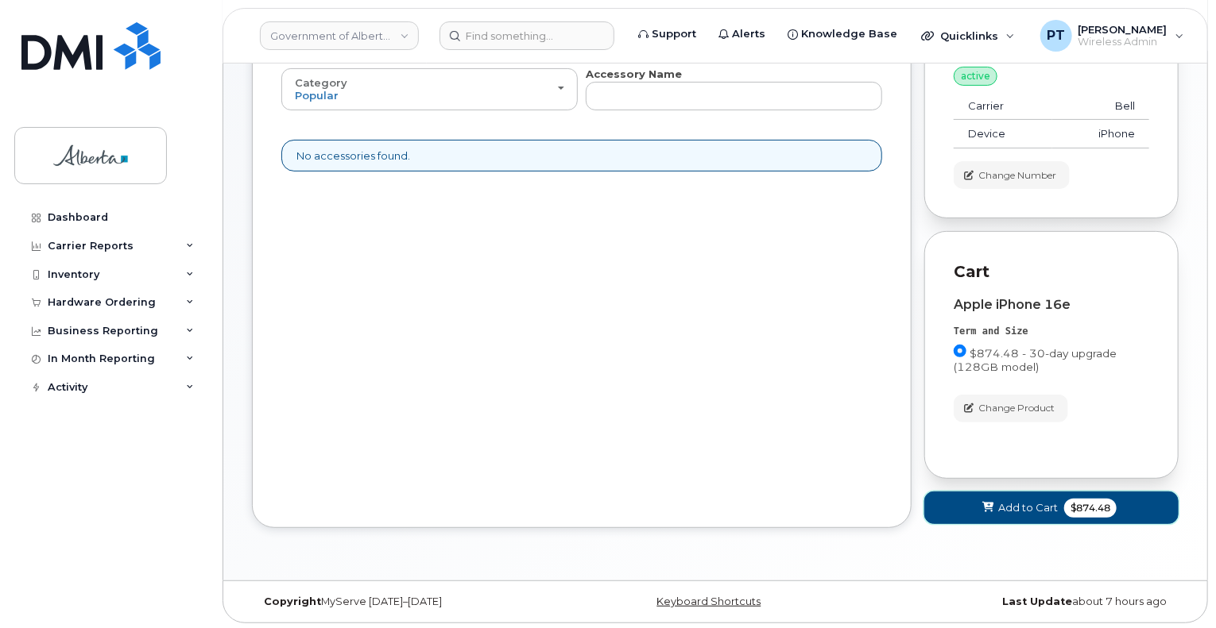
click at [1021, 508] on span "Add to Cart" at bounding box center [1028, 508] width 60 height 15
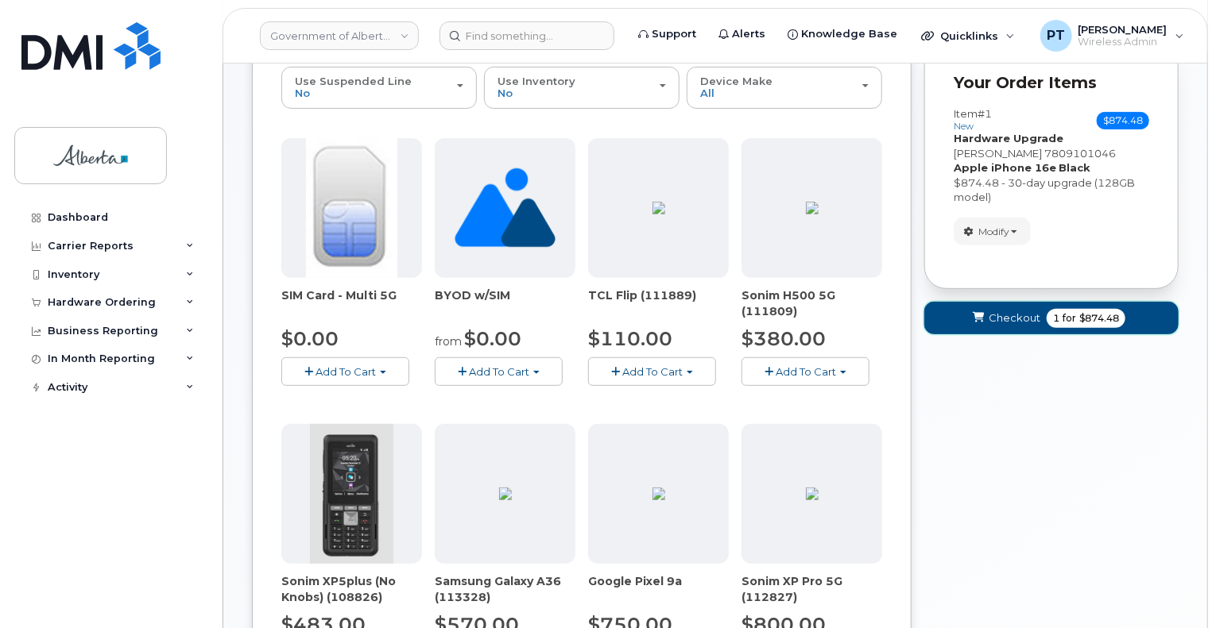
click at [983, 323] on span "submit" at bounding box center [978, 318] width 15 height 15
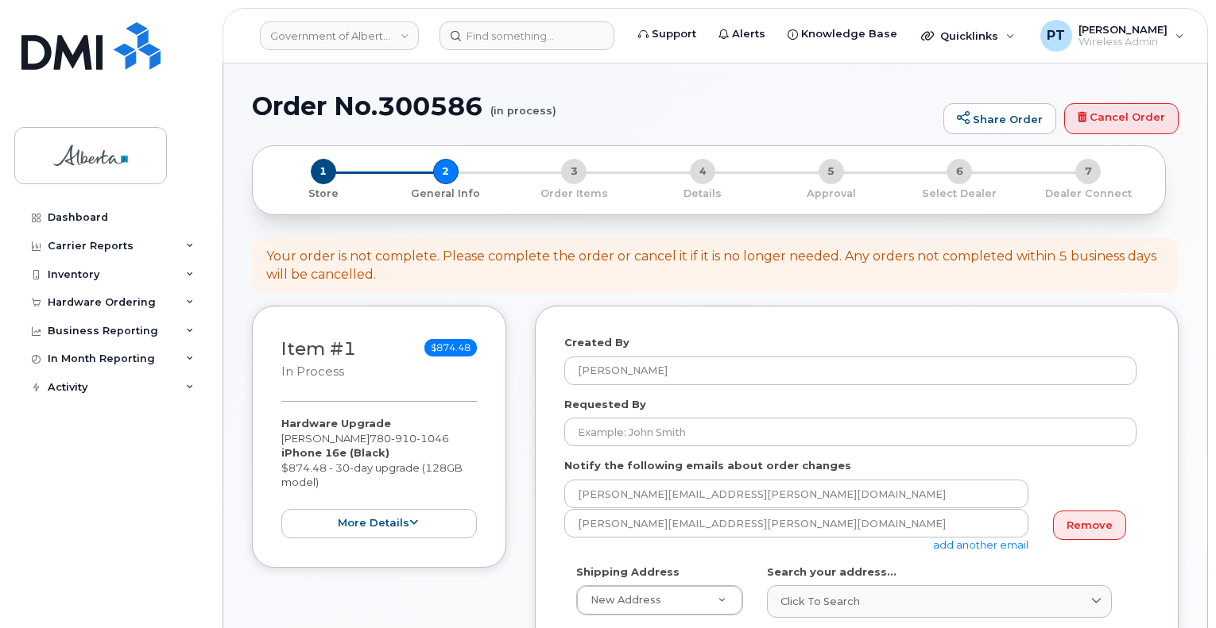
select select
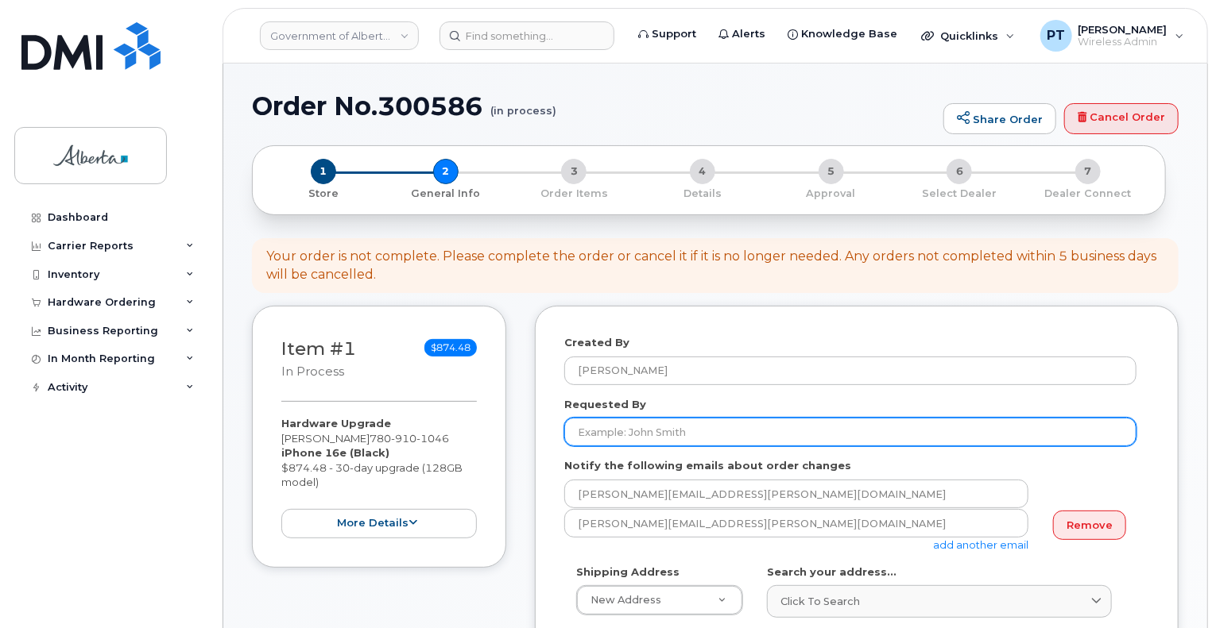
click at [626, 431] on input "Requested By" at bounding box center [850, 432] width 572 height 29
click at [763, 435] on input "Requested By" at bounding box center [850, 432] width 572 height 29
paste input "Janet Barnes"
type input "Janet Barnes"
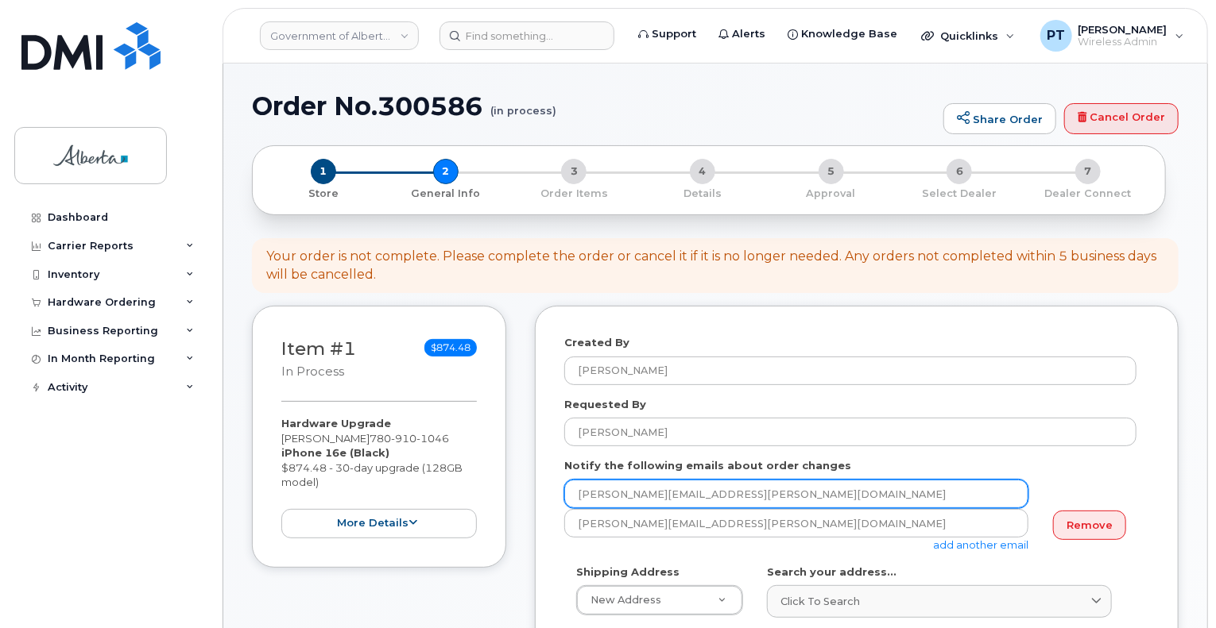
click at [686, 498] on input "Lynn.Smid@gov.ab.ca" at bounding box center [796, 494] width 464 height 29
drag, startPoint x: 709, startPoint y: 494, endPoint x: 199, endPoint y: 497, distance: 510.1
paste input "Janet.Barnes"
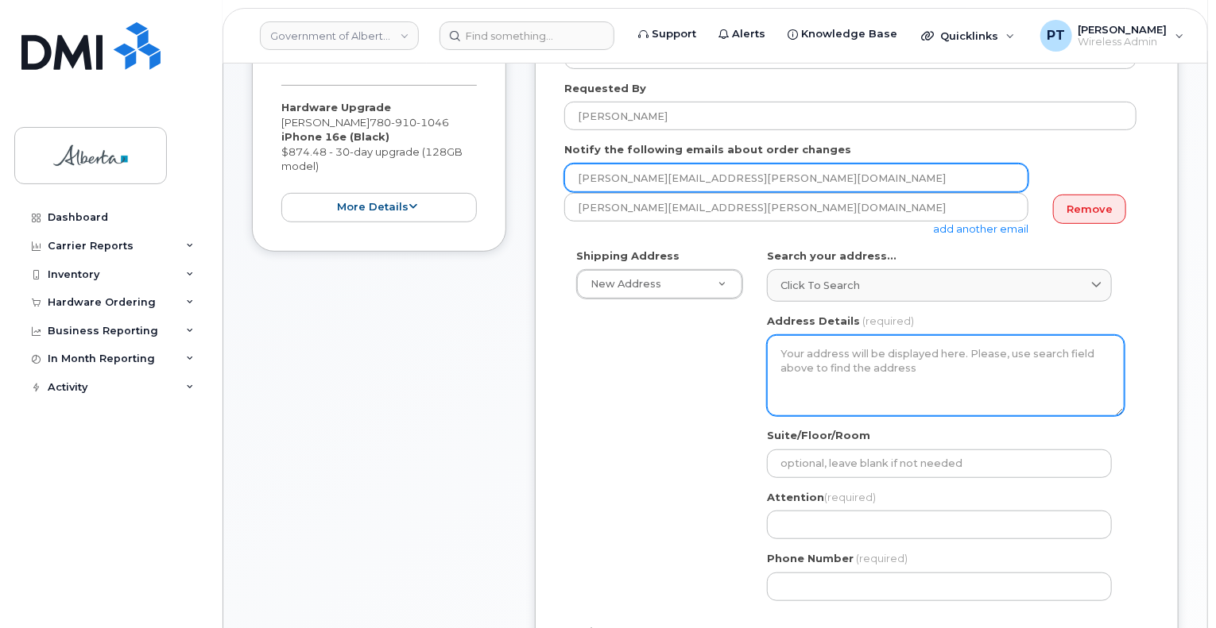
scroll to position [318, 0]
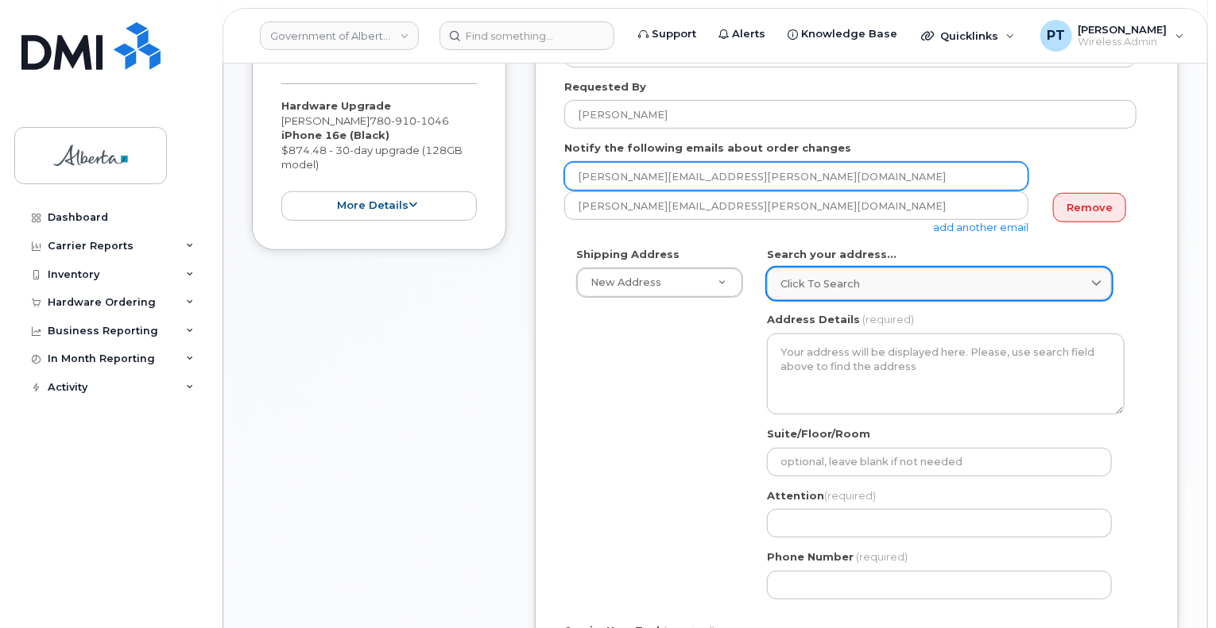
type input "Janet.Barnes@gov.ab.ca"
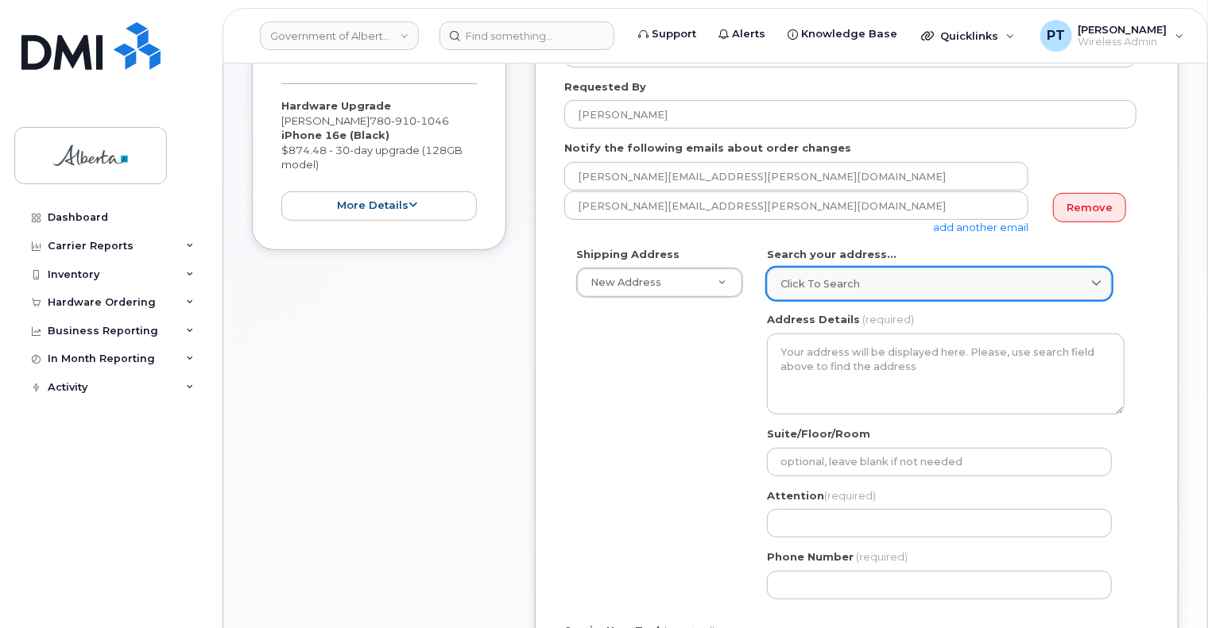
click at [913, 276] on div "Click to search" at bounding box center [939, 283] width 318 height 15
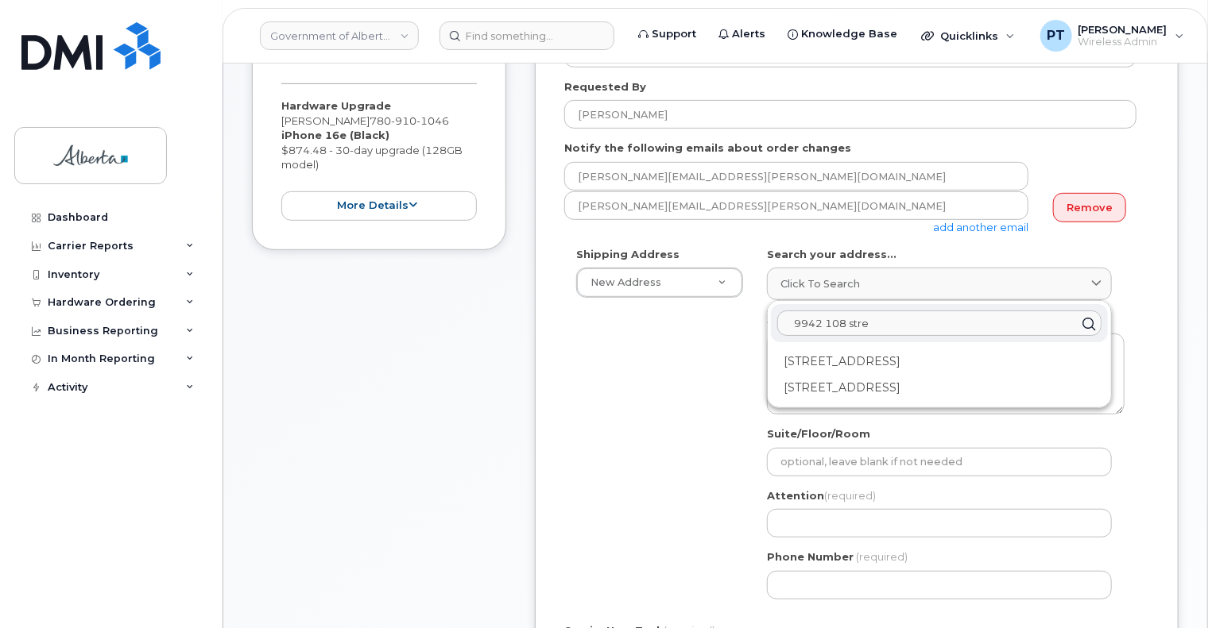
type input "9942 108 stre"
click at [858, 391] on div "9942 108 St NW Edmonton AB T5K 2J5" at bounding box center [939, 388] width 337 height 26
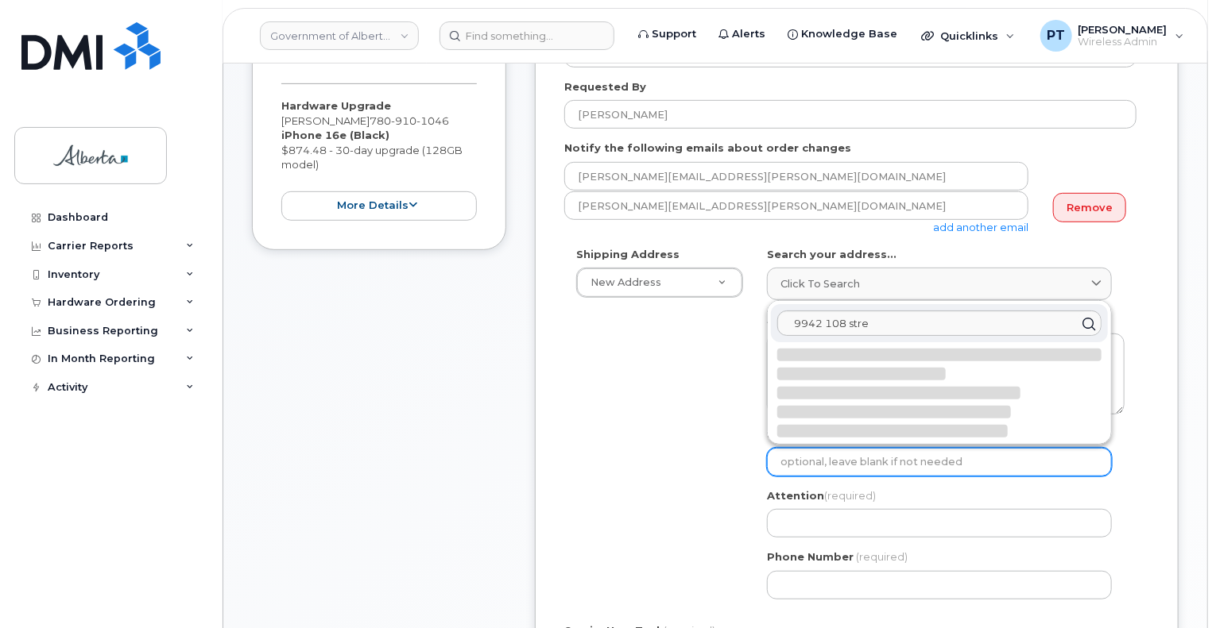
select select
type textarea "9942 108 St NW EDMONTON AB T5K 2J5 CANADA"
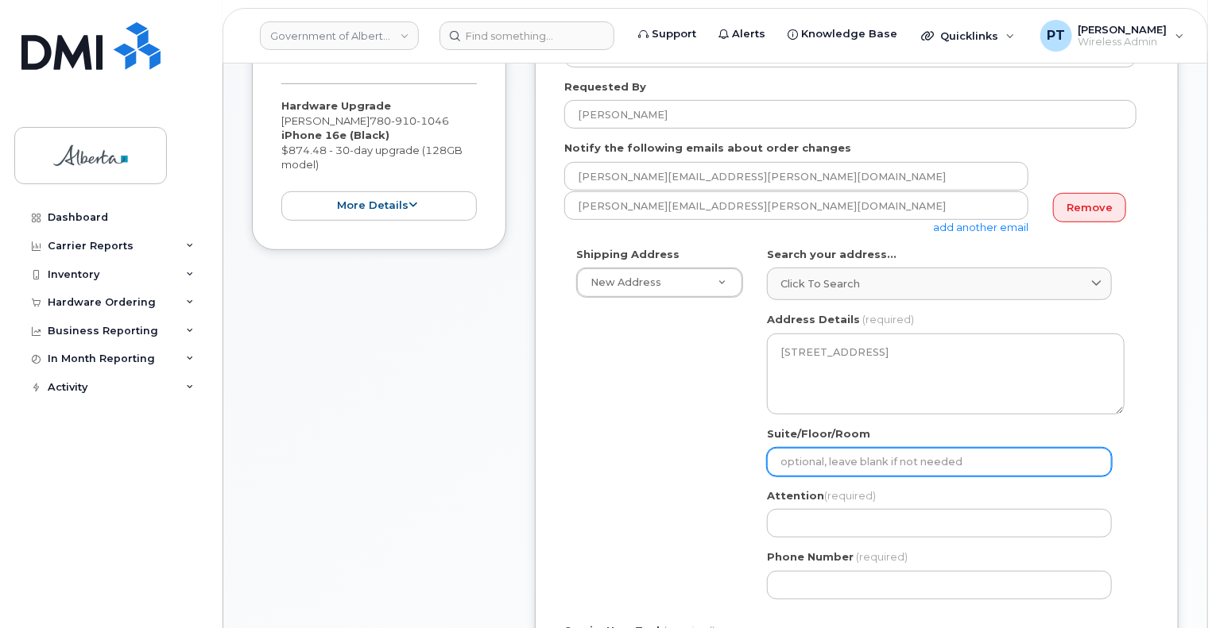
click at [823, 466] on input "Suite/Floor/Room" at bounding box center [939, 462] width 345 height 29
select select
type input "8"
select select
type input "8t"
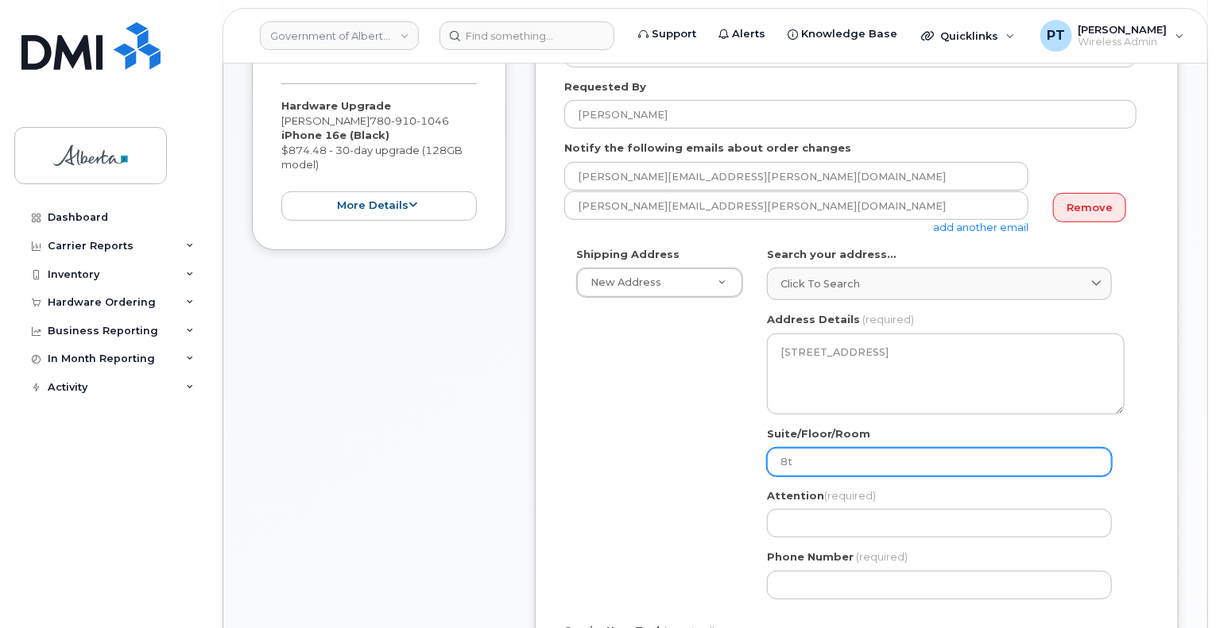
select select
type input "8th Floor"
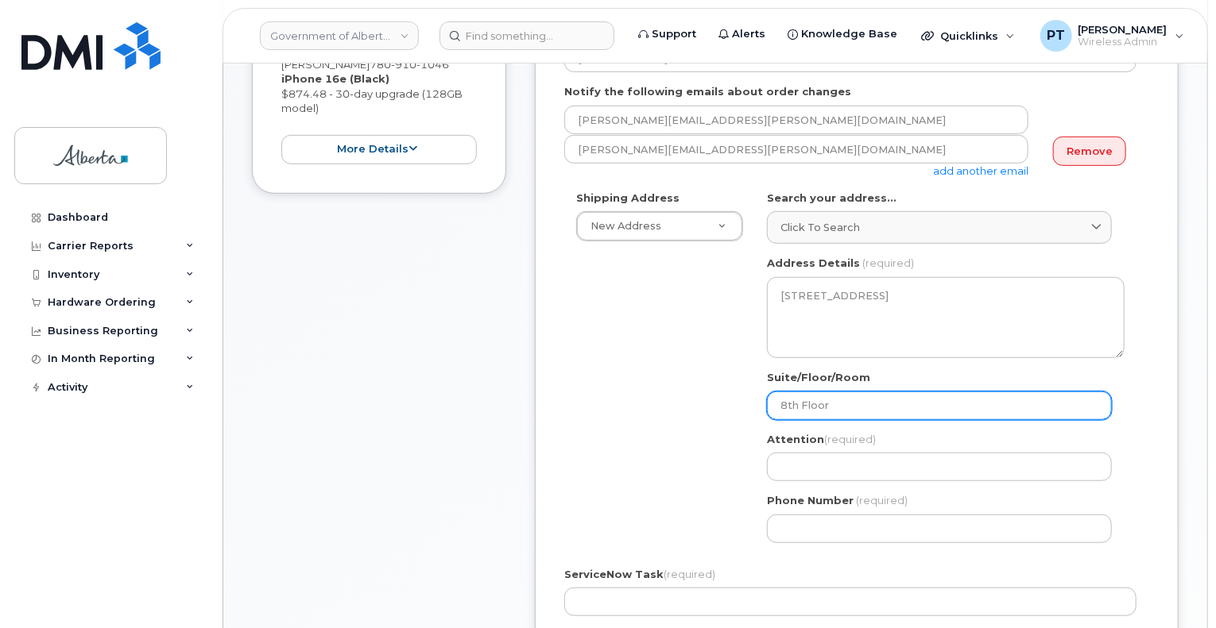
scroll to position [397, 0]
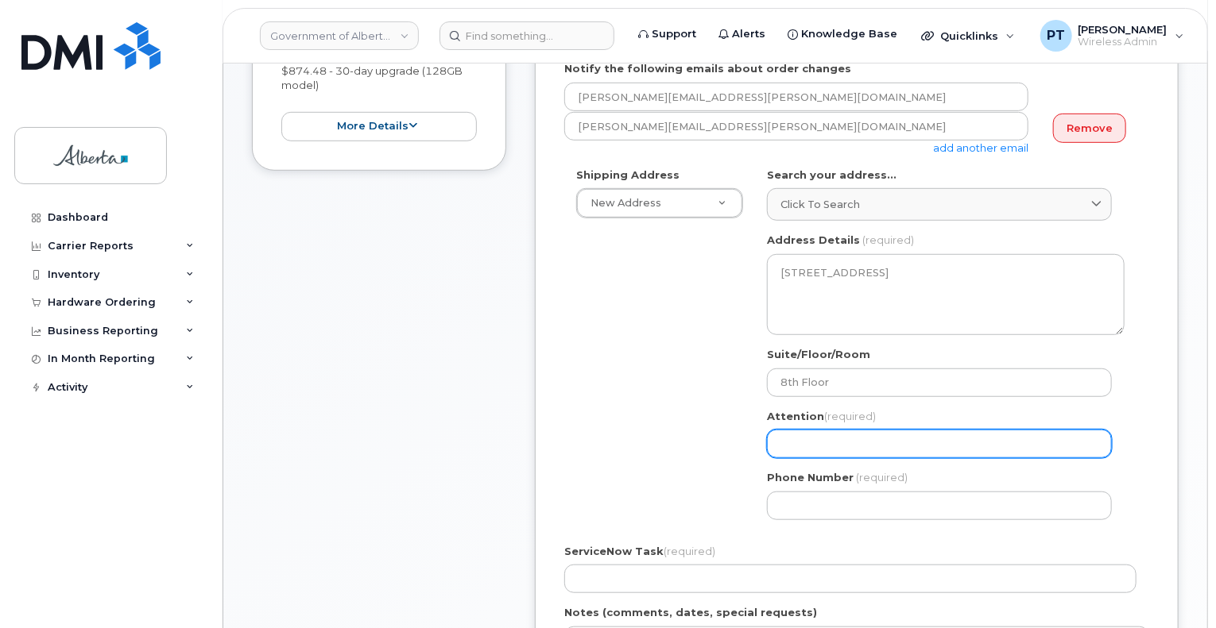
click at [835, 454] on input "Attention (required)" at bounding box center [939, 444] width 345 height 29
paste input "Janet Barnes"
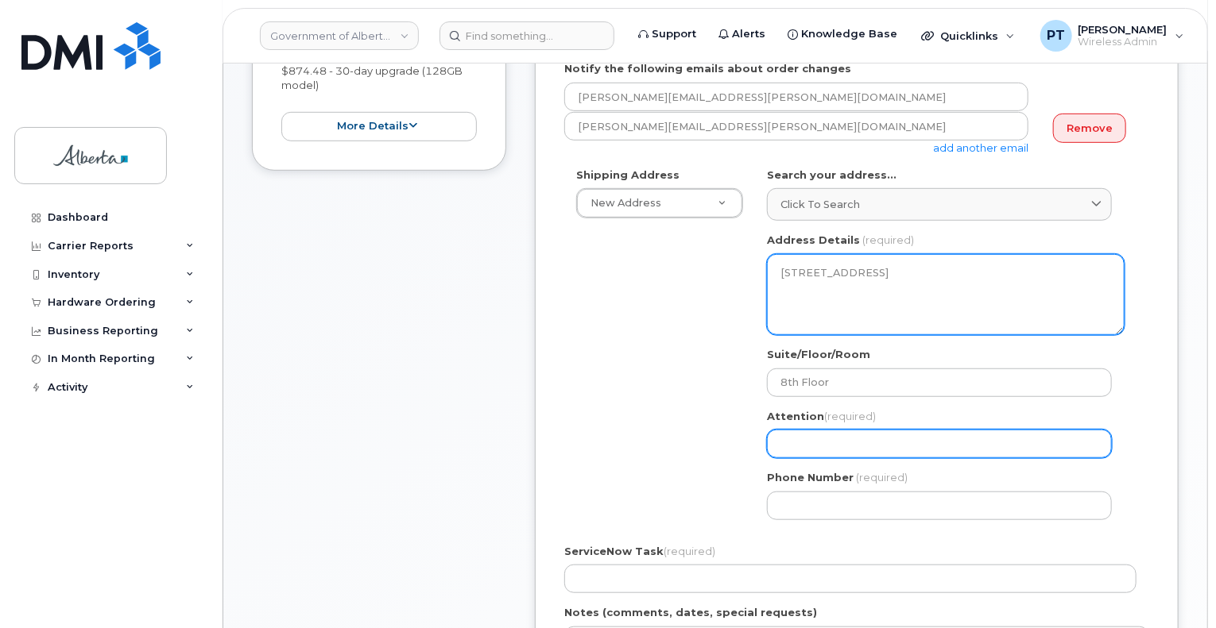
select select
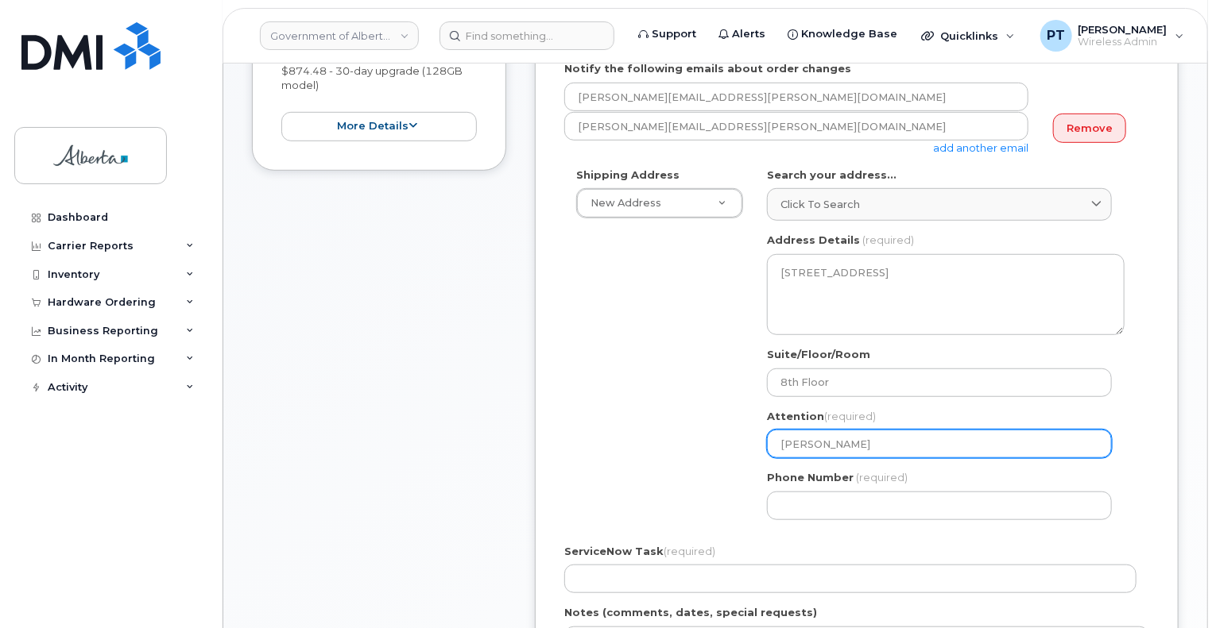
type input "Janet Barnes"
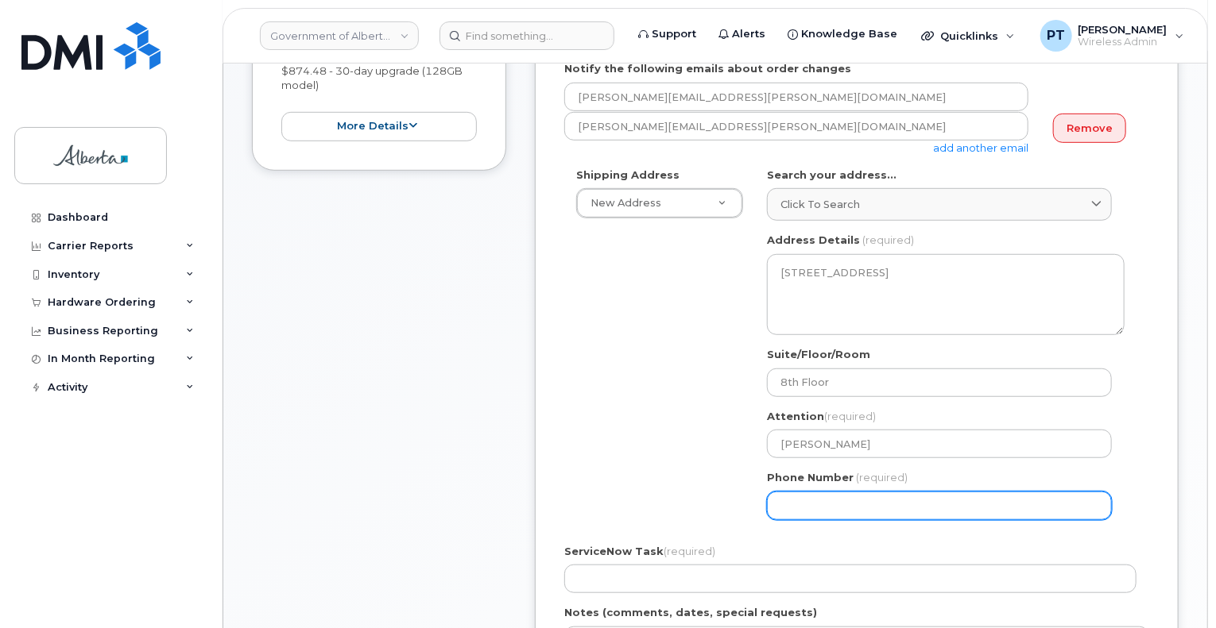
click at [906, 508] on input "Phone Number" at bounding box center [939, 506] width 345 height 29
paste input "7806382891"
select select
type input "7806382891"
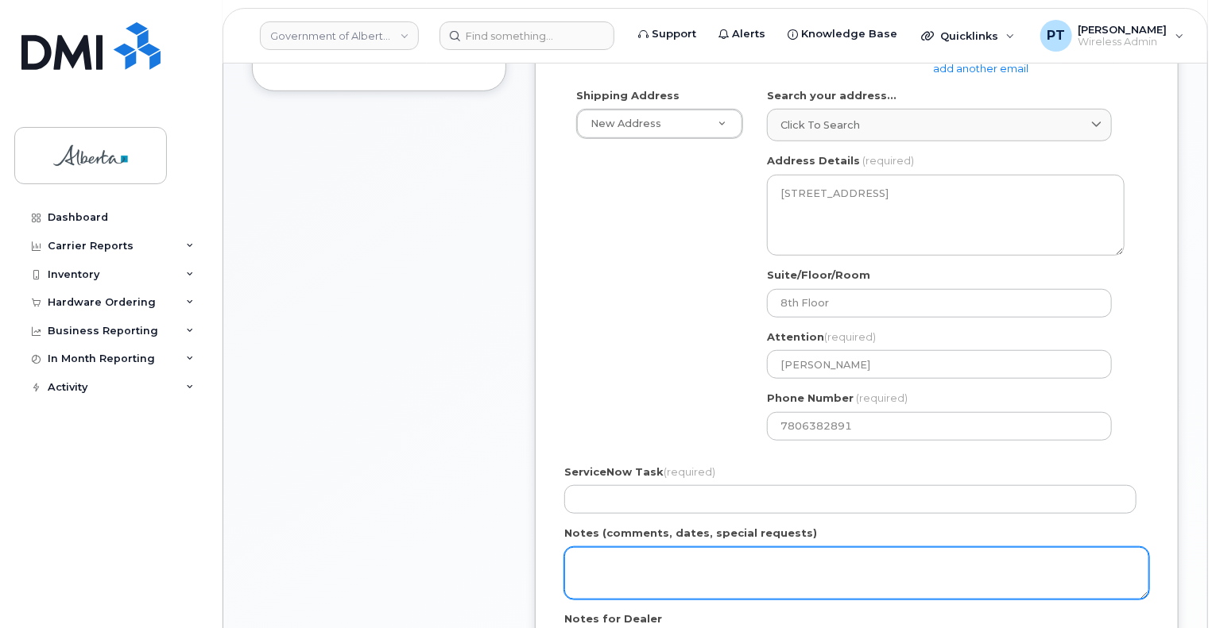
scroll to position [556, 0]
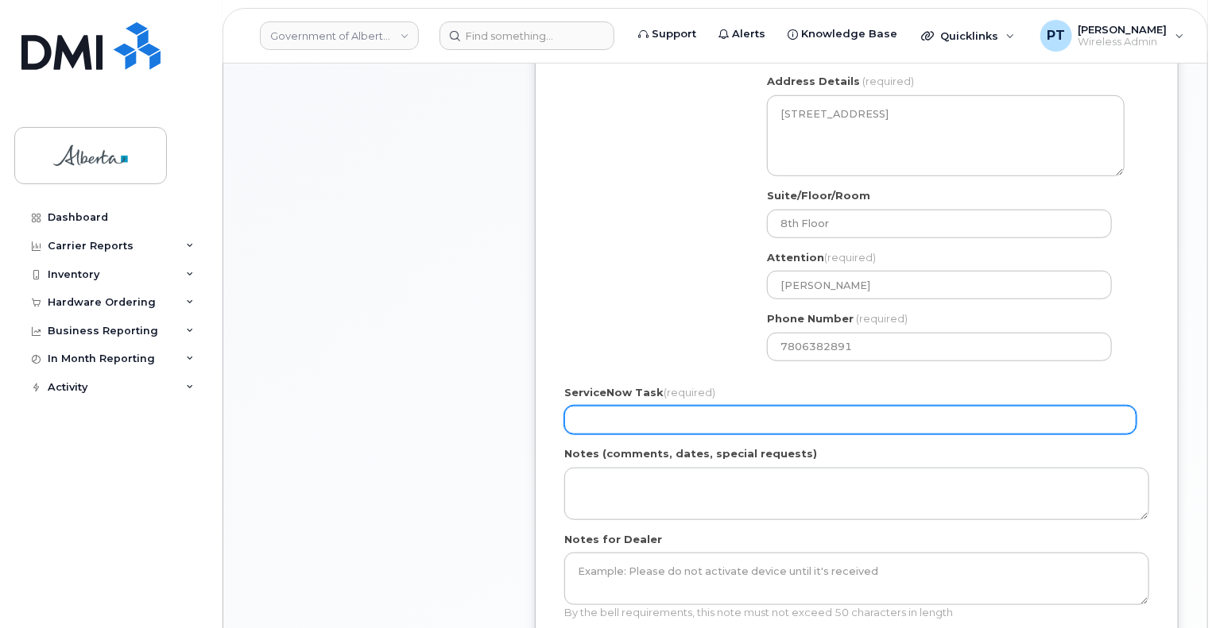
click at [690, 423] on input "ServiceNow Task (required)" at bounding box center [850, 420] width 572 height 29
paste input "SCTASK0842322"
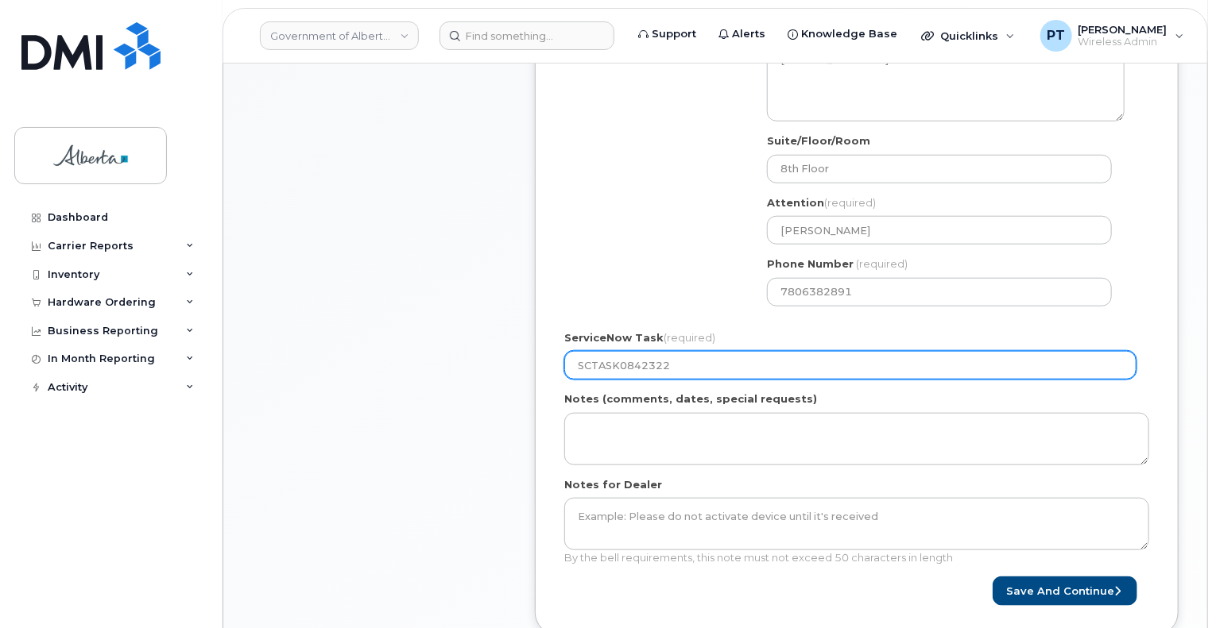
scroll to position [874, 0]
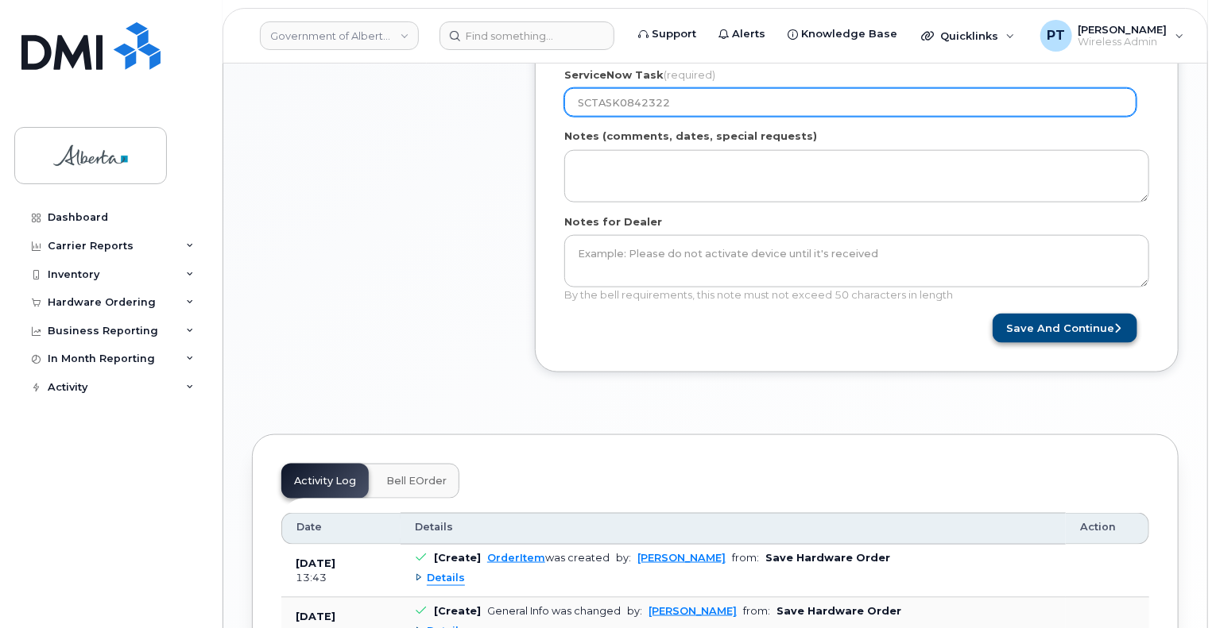
type input "SCTASK0842322"
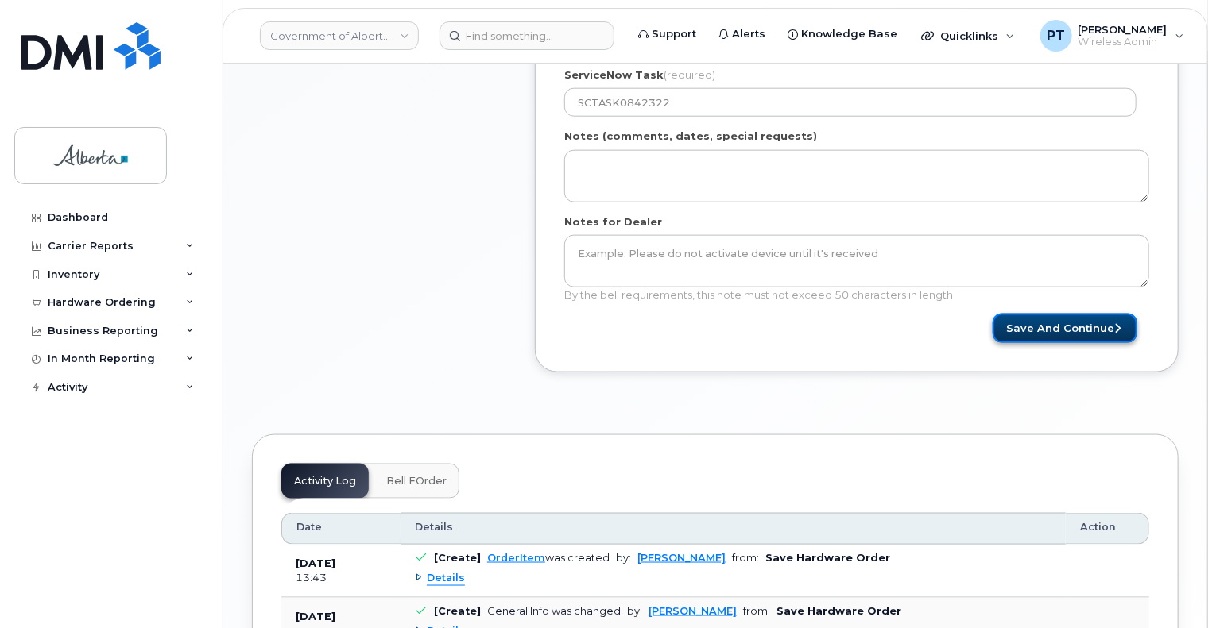
click at [1096, 330] on button "Save and Continue" at bounding box center [1064, 328] width 145 height 29
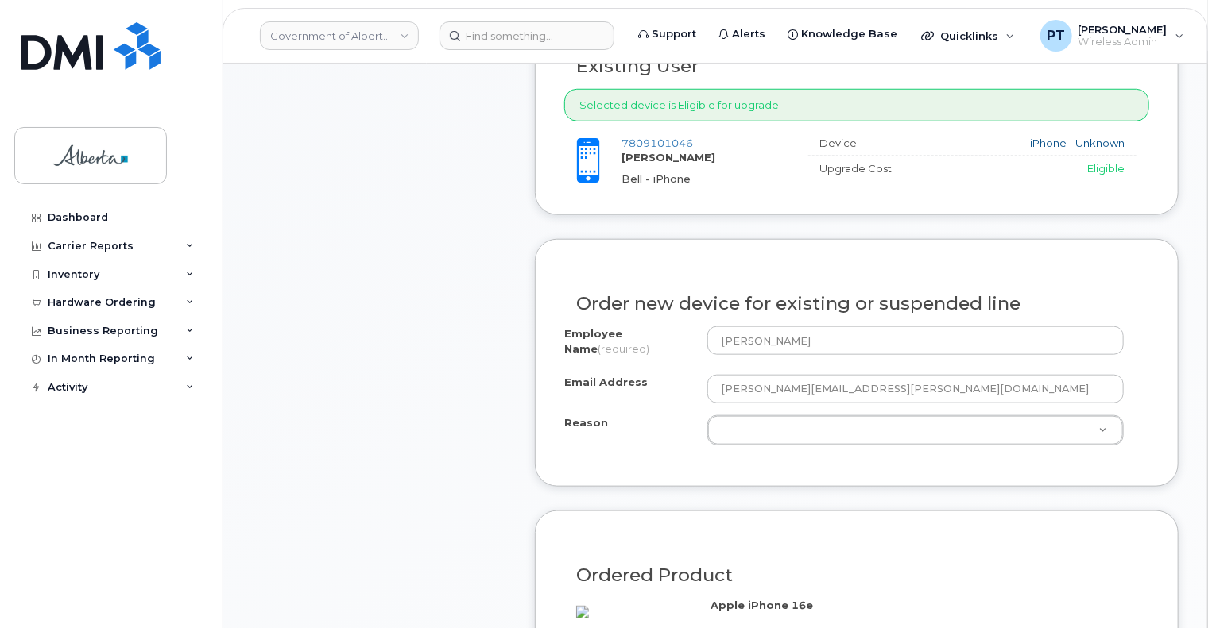
scroll to position [715, 0]
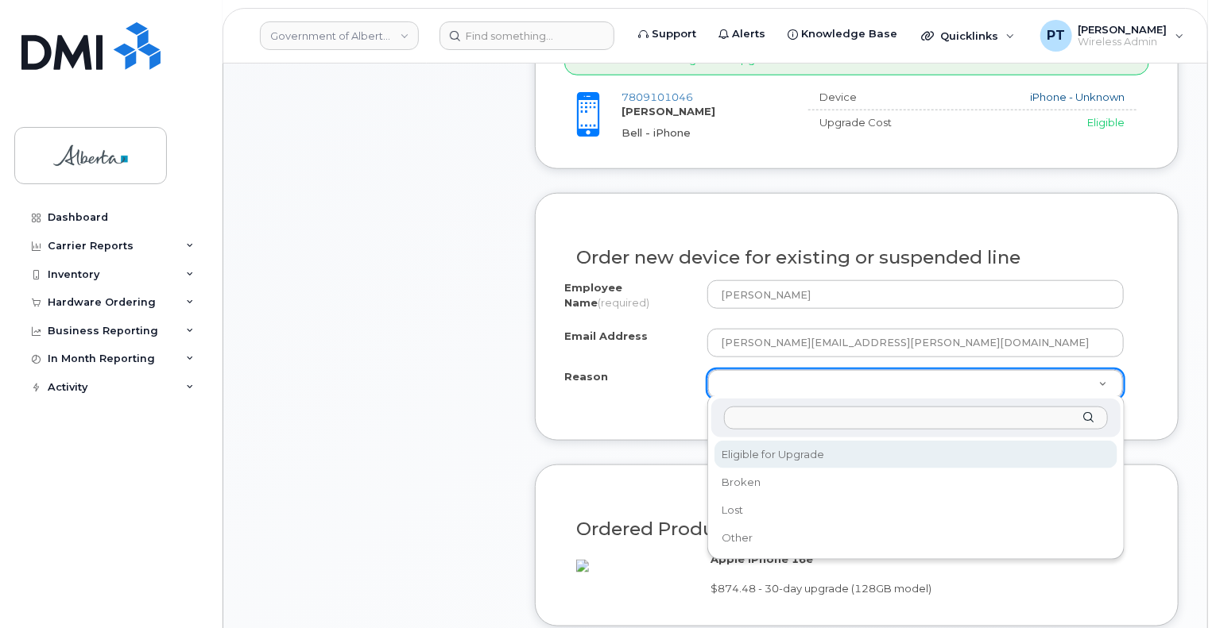
select select "eligible_for_upgrade"
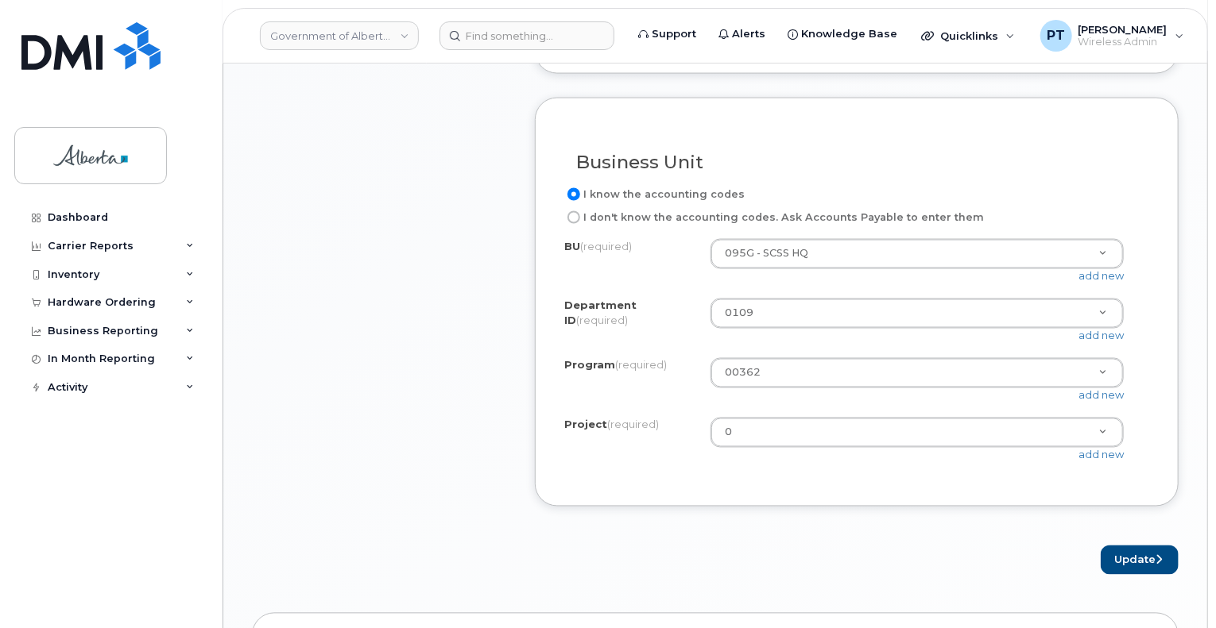
scroll to position [1271, 0]
drag, startPoint x: 1124, startPoint y: 562, endPoint x: 1219, endPoint y: 488, distance: 121.1
click at [1123, 562] on button "Update" at bounding box center [1139, 557] width 78 height 29
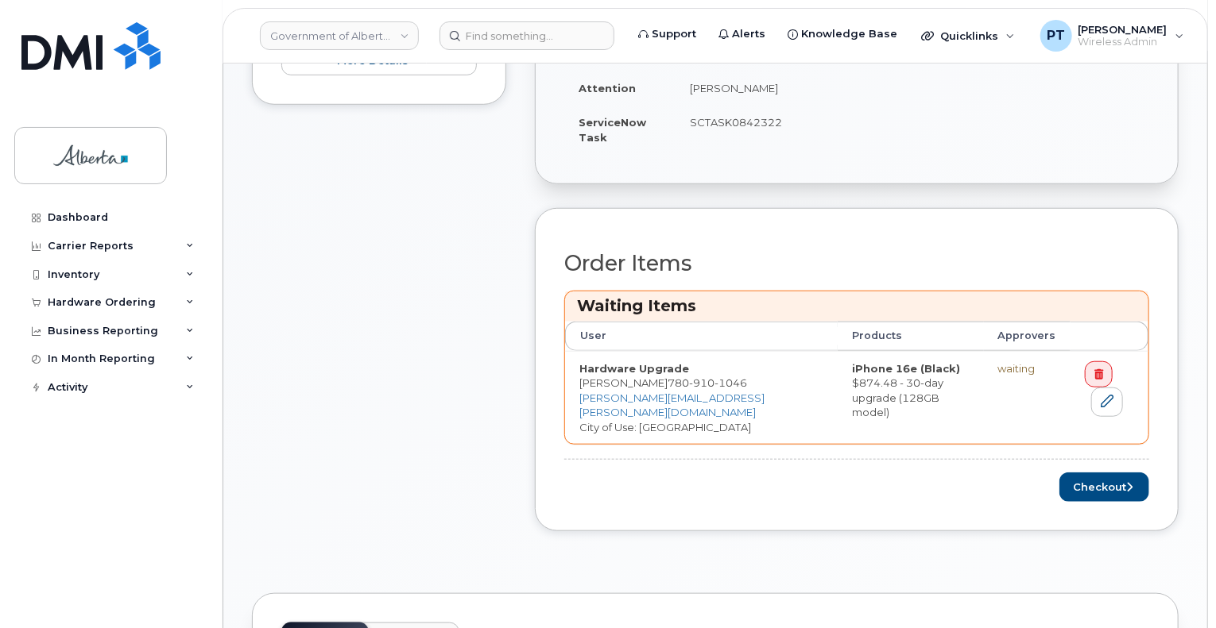
scroll to position [556, 0]
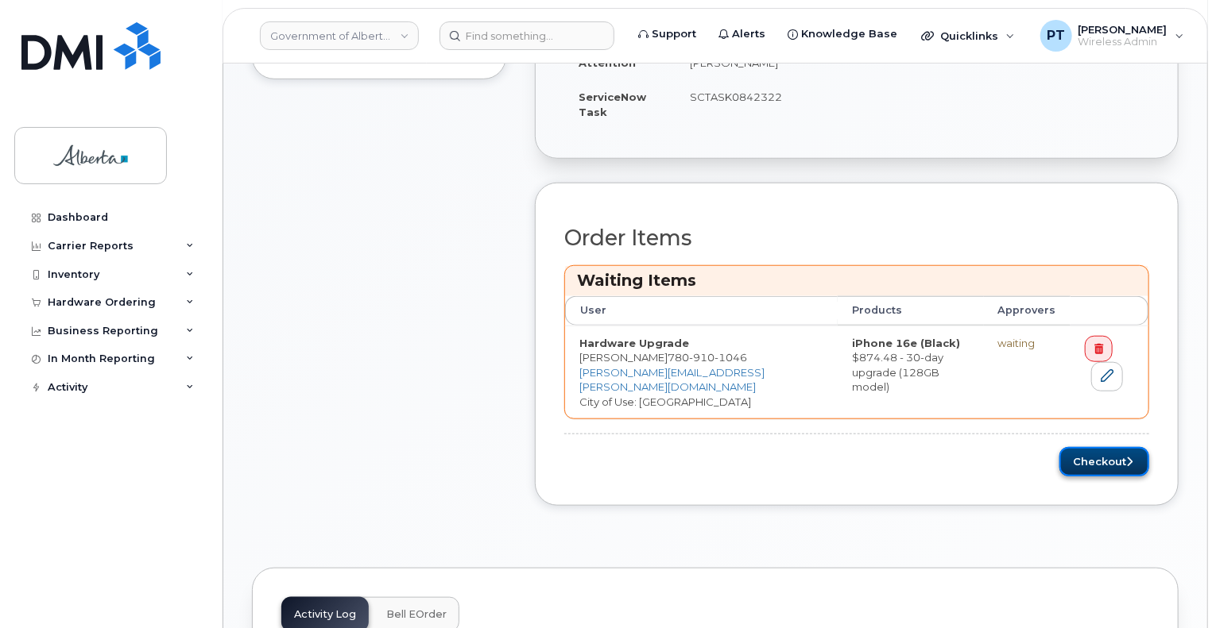
click at [1111, 464] on button "Checkout" at bounding box center [1104, 461] width 90 height 29
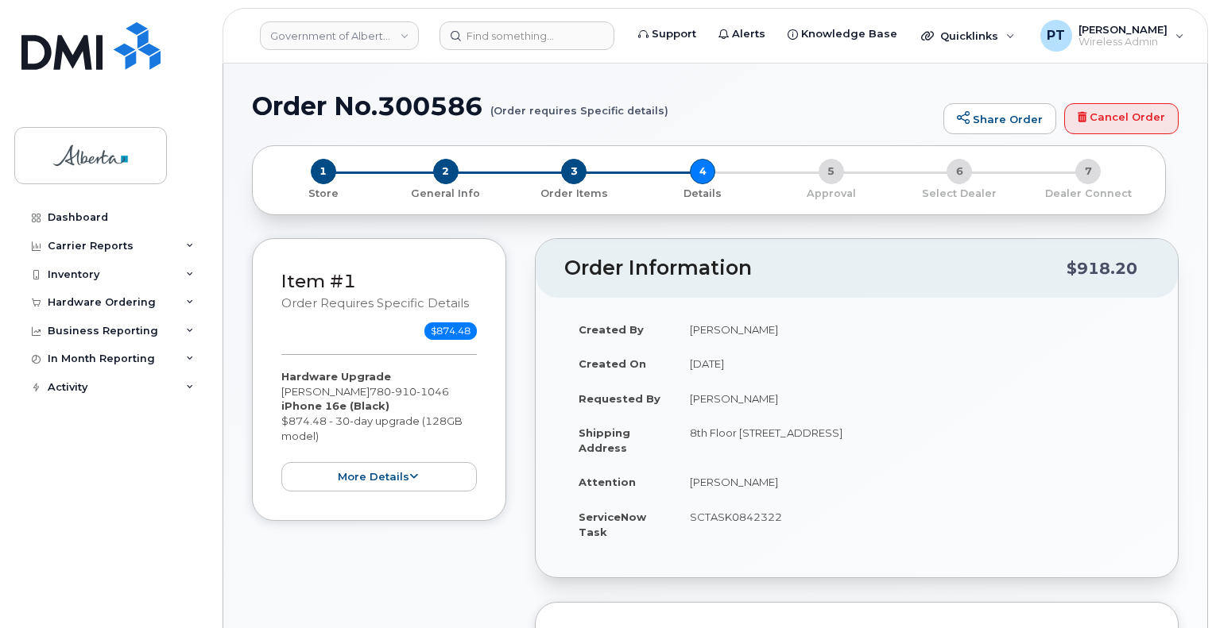
select select
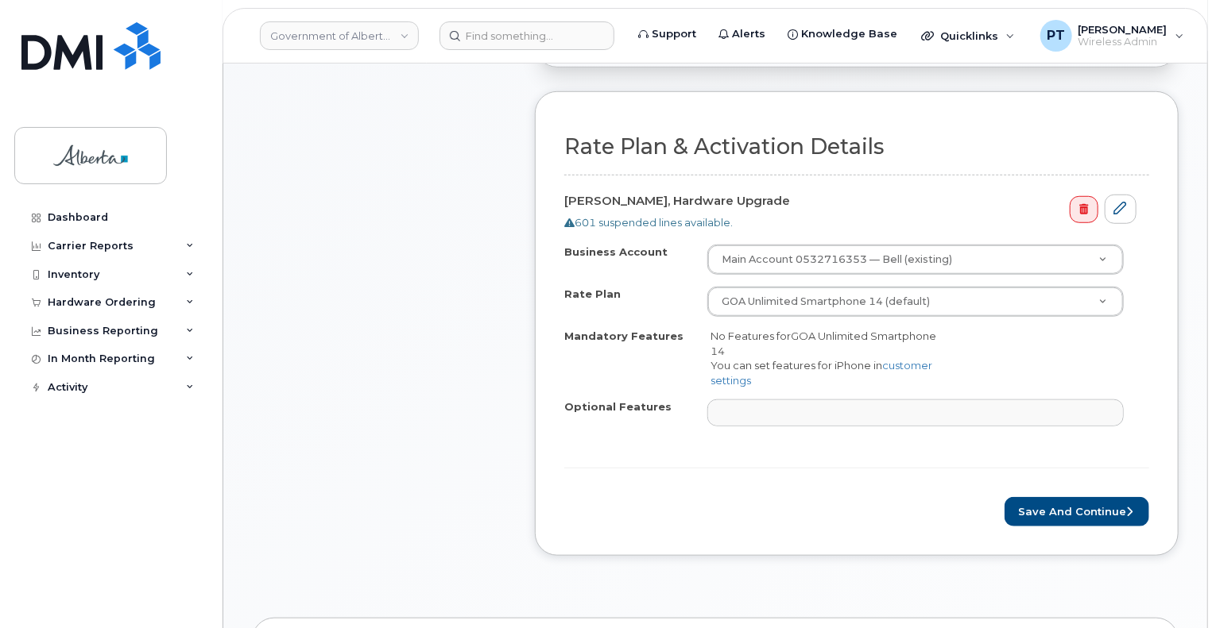
scroll to position [636, 0]
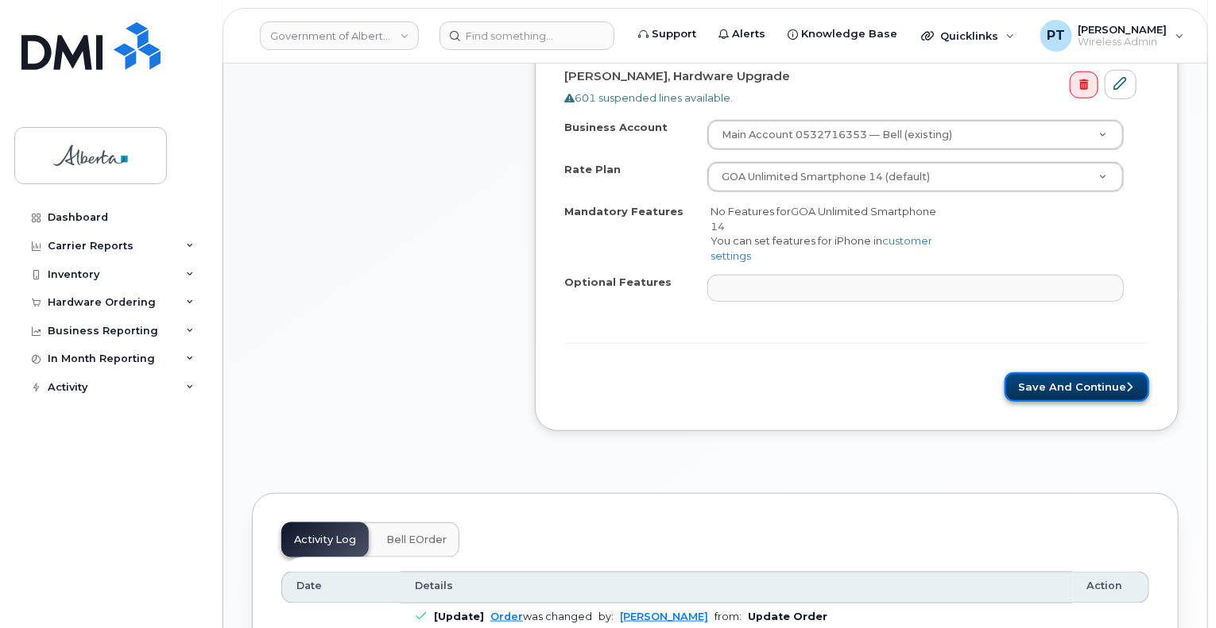
click at [1056, 377] on button "Save and Continue" at bounding box center [1076, 387] width 145 height 29
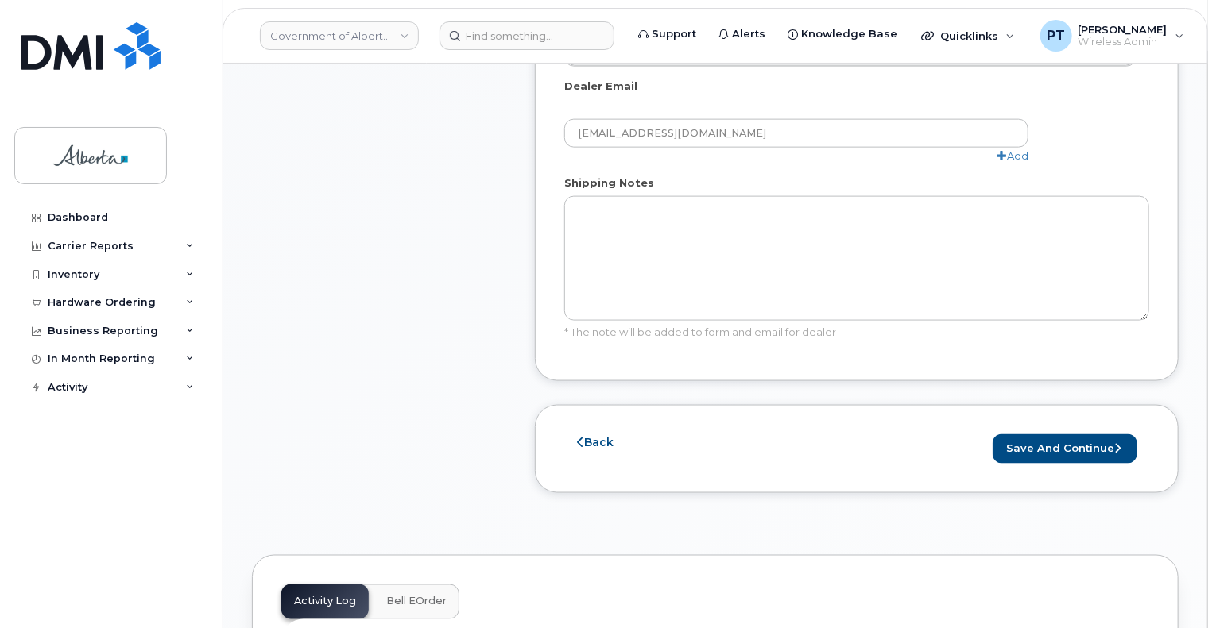
scroll to position [1192, 0]
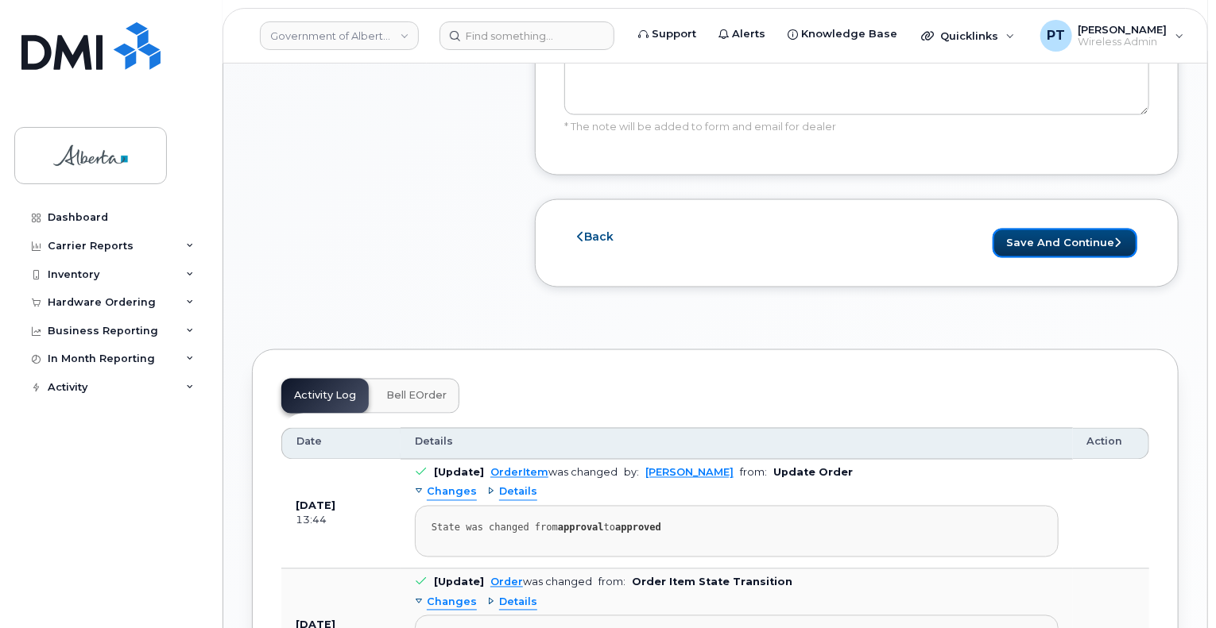
drag, startPoint x: 1060, startPoint y: 211, endPoint x: 1199, endPoint y: 295, distance: 162.5
click at [1061, 229] on button "Save and Continue" at bounding box center [1064, 243] width 145 height 29
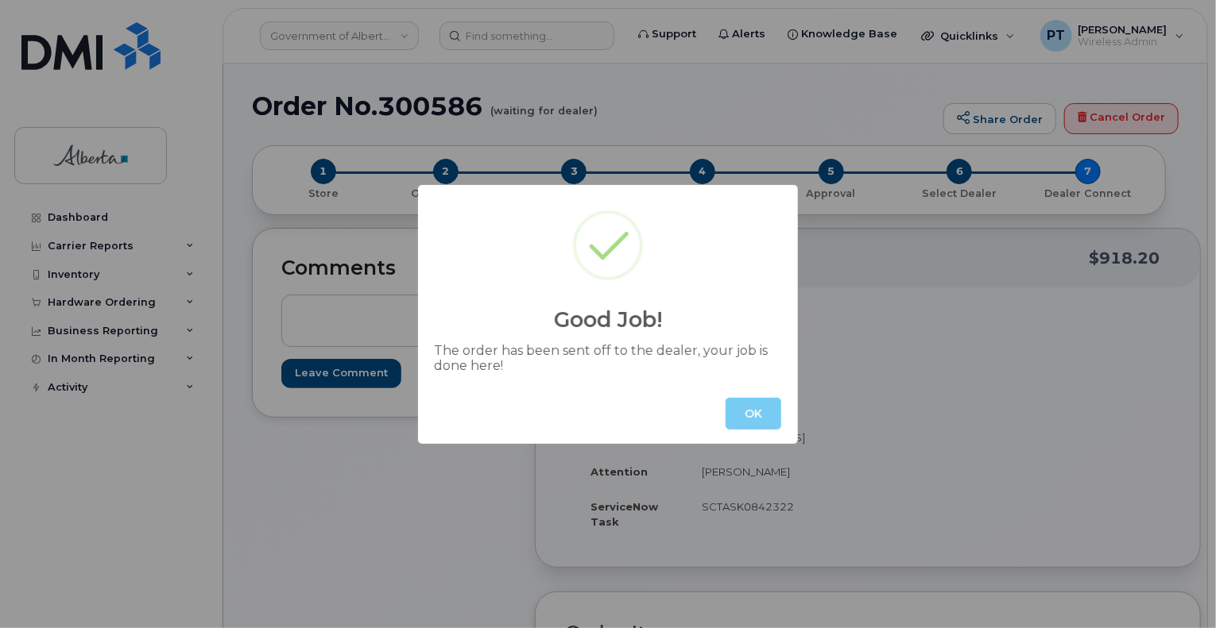
click at [745, 416] on button "OK" at bounding box center [753, 414] width 56 height 32
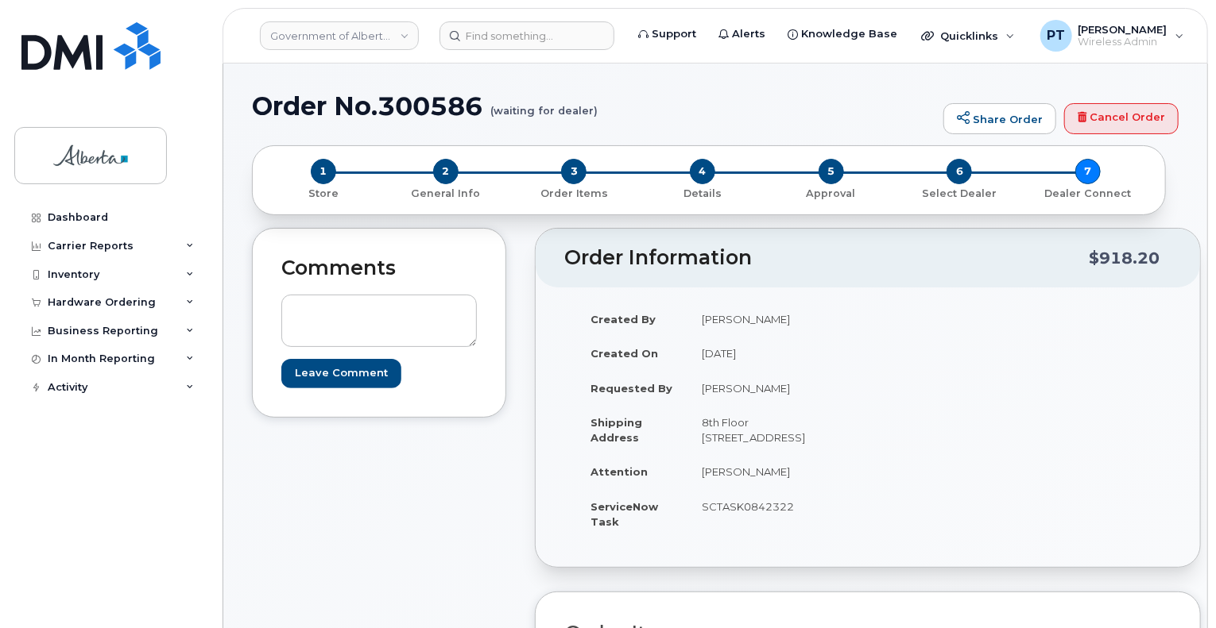
click at [443, 109] on h1 "Order No.300586 (waiting for dealer)" at bounding box center [593, 106] width 683 height 28
copy h1 "300586"
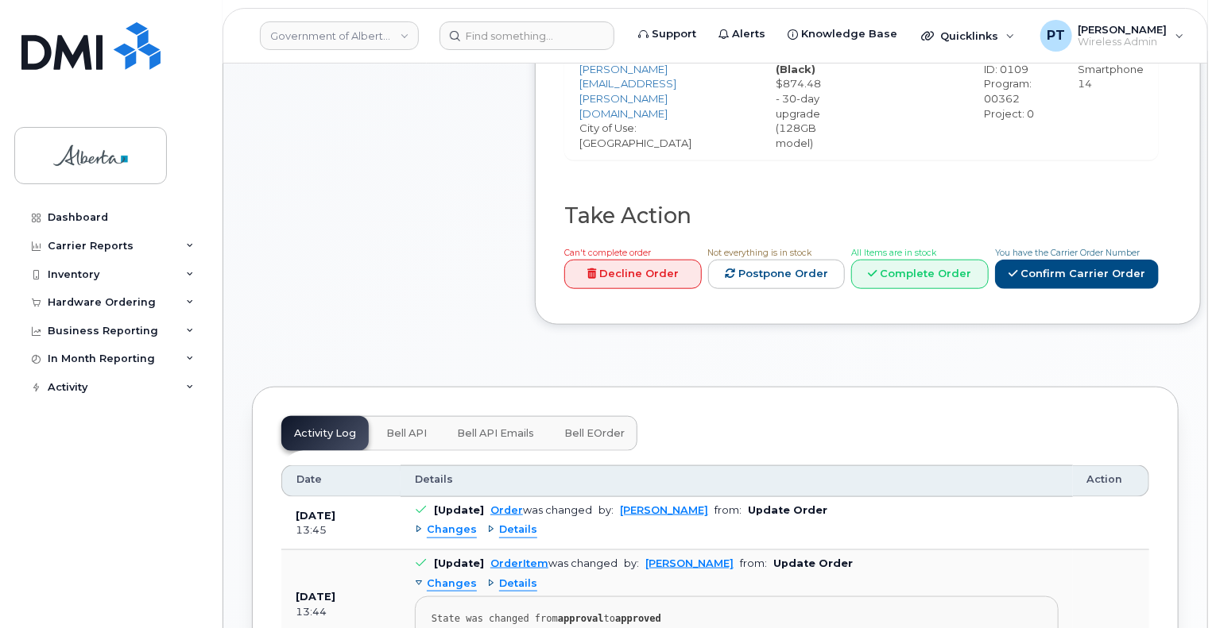
scroll to position [794, 0]
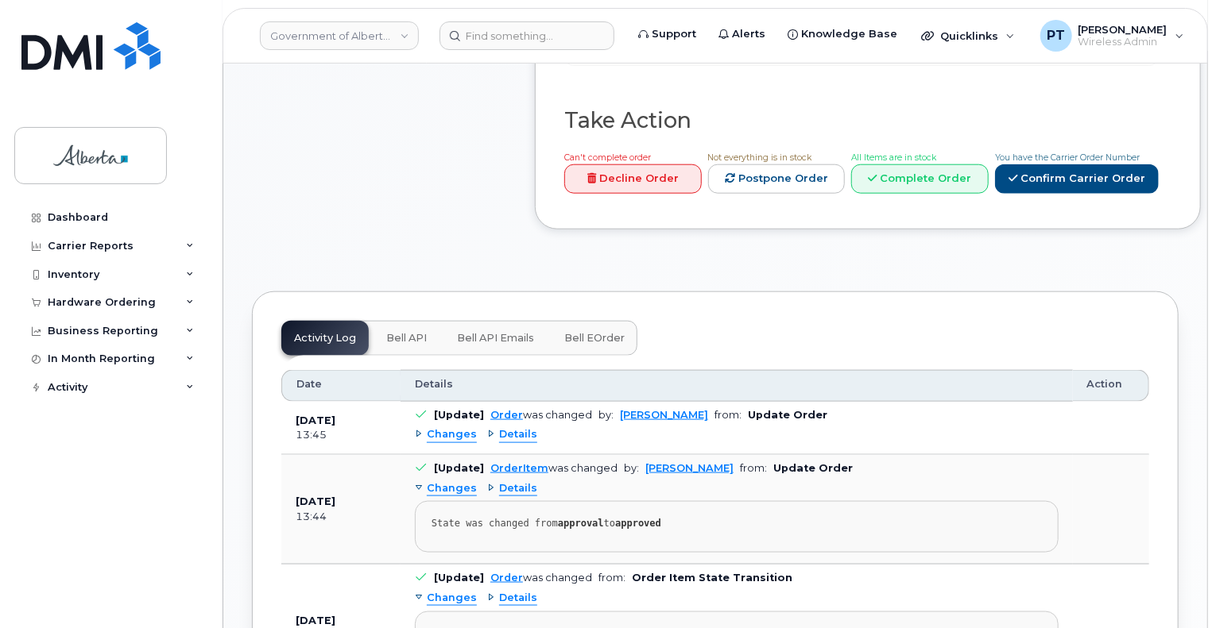
click at [393, 332] on span "Bell API" at bounding box center [406, 338] width 41 height 13
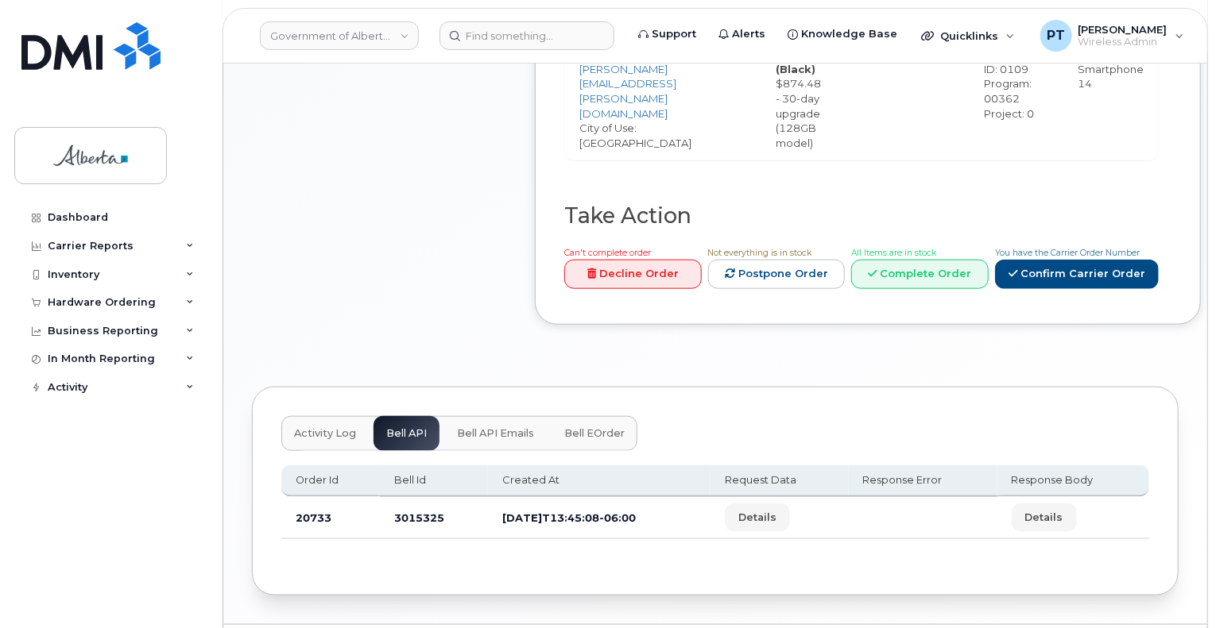
scroll to position [726, 0]
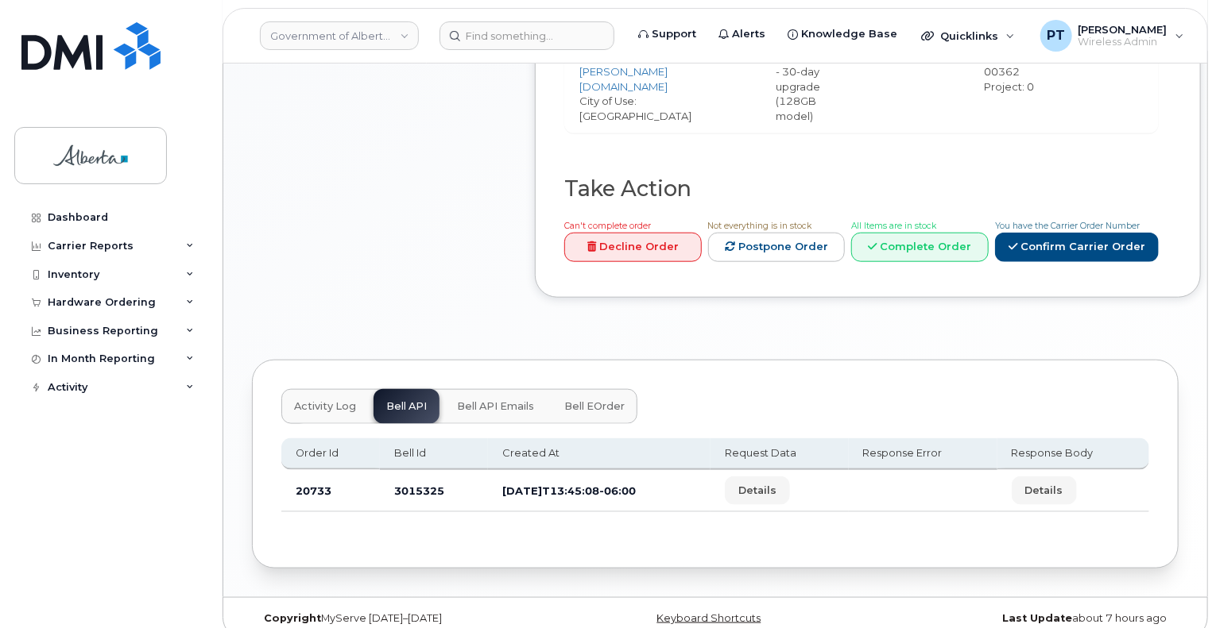
click at [414, 470] on td "3015325" at bounding box center [434, 491] width 108 height 42
copy td "3015325"
click at [483, 37] on input at bounding box center [526, 35] width 175 height 29
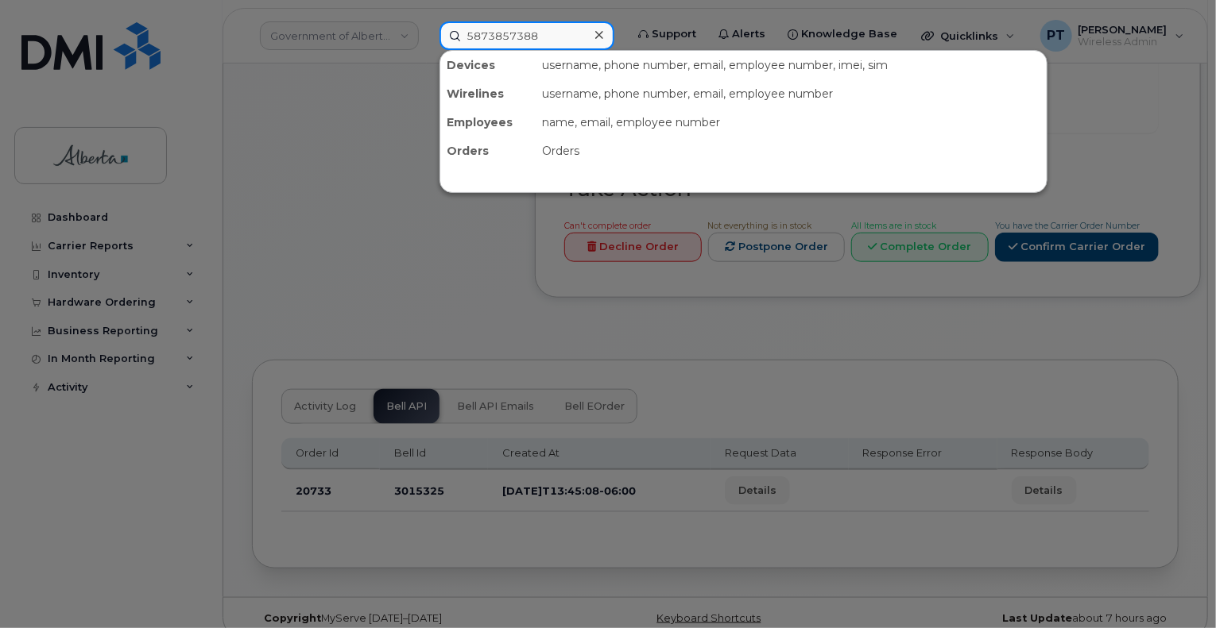
type input "5873857388"
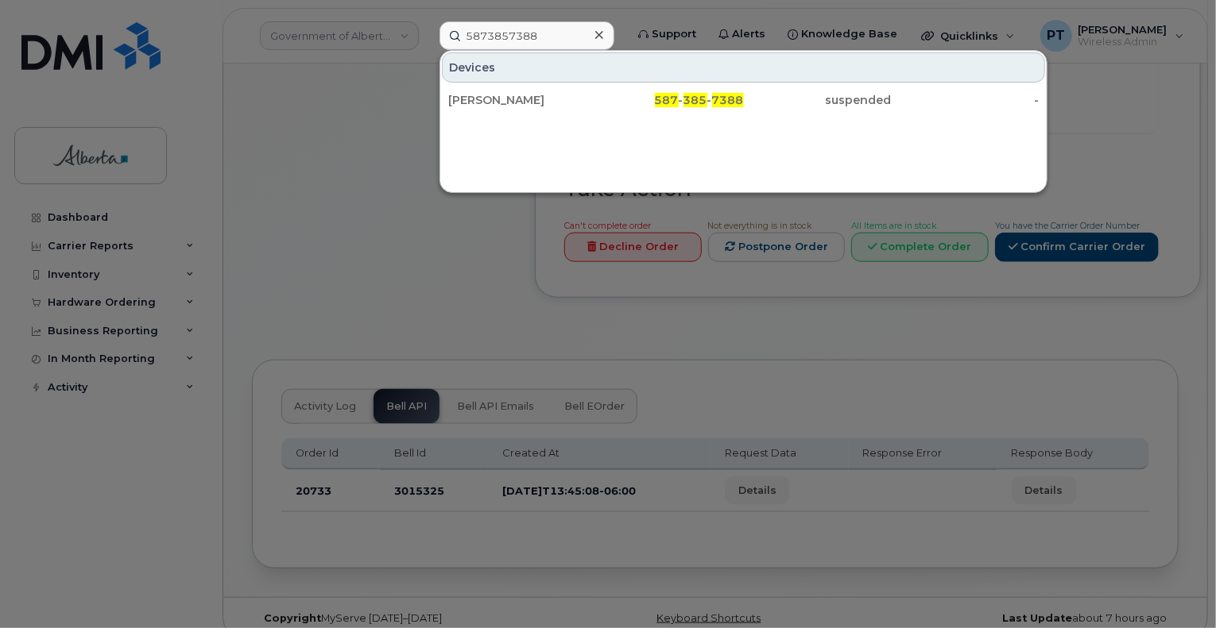
drag, startPoint x: 461, startPoint y: 102, endPoint x: 48, endPoint y: 226, distance: 431.3
click at [461, 102] on div "[PERSON_NAME]" at bounding box center [522, 100] width 148 height 16
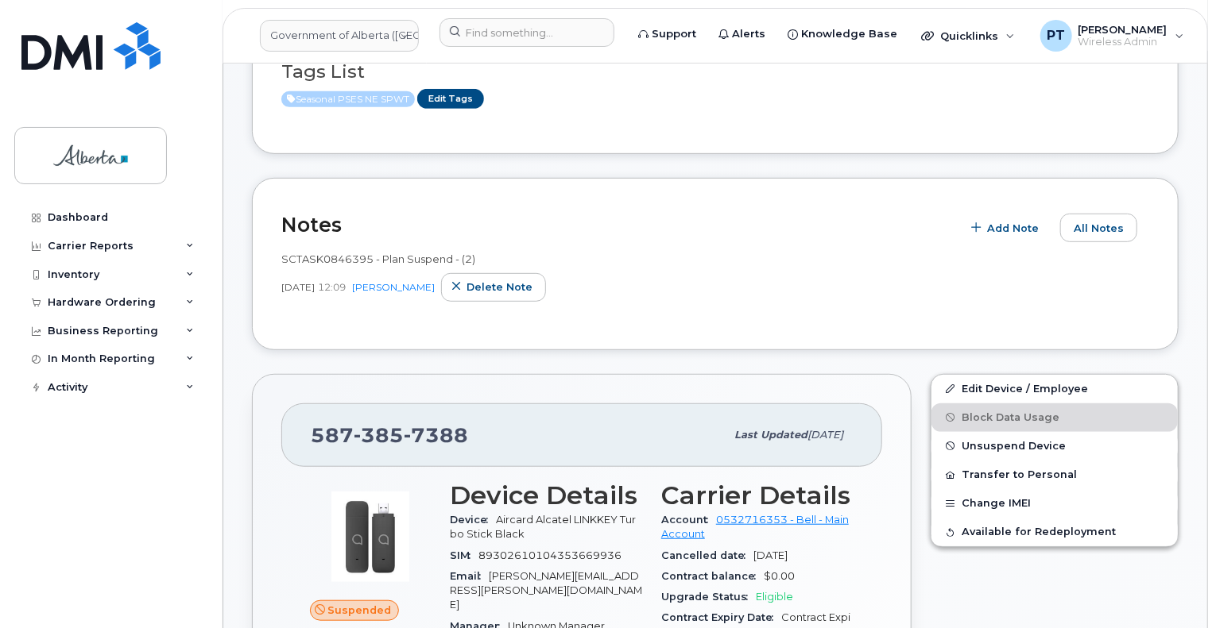
scroll to position [397, 0]
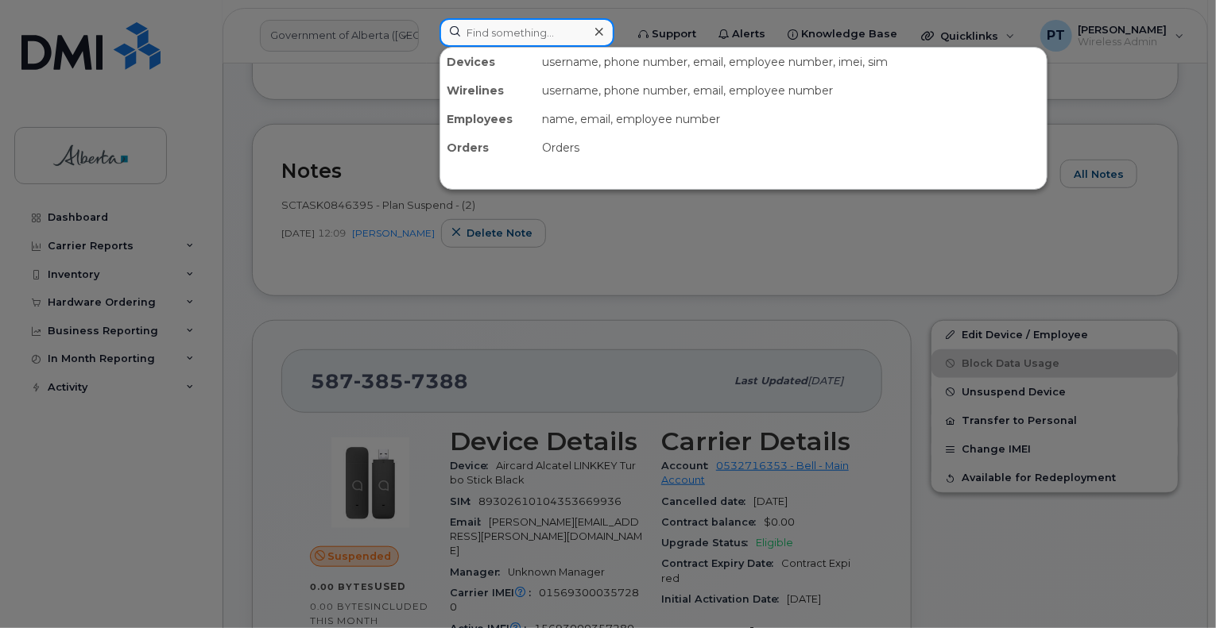
click at [492, 36] on input at bounding box center [526, 32] width 175 height 29
paste input "7802152736"
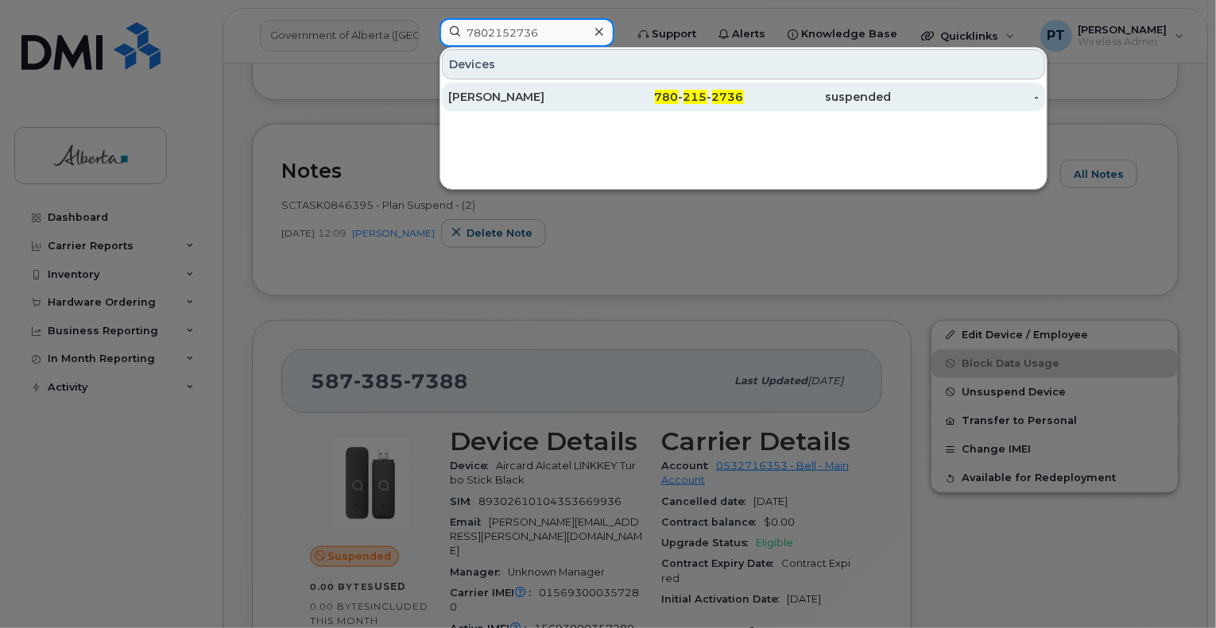
type input "7802152736"
click at [483, 101] on div "[PERSON_NAME]" at bounding box center [522, 97] width 148 height 16
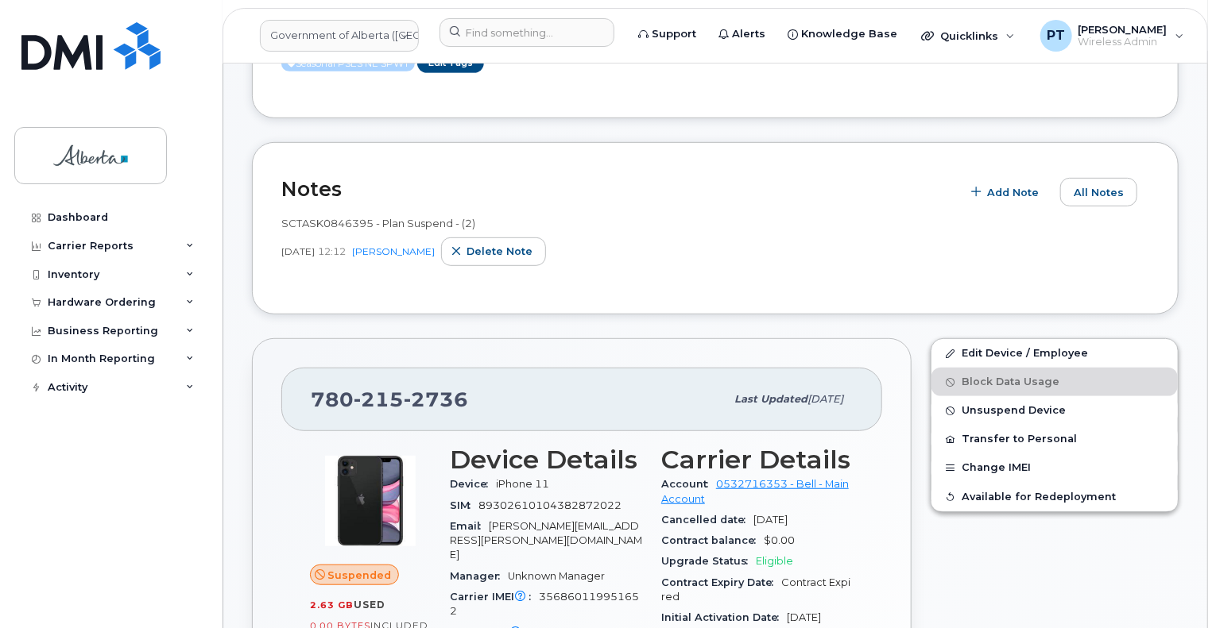
scroll to position [477, 0]
